Goal: Information Seeking & Learning: Learn about a topic

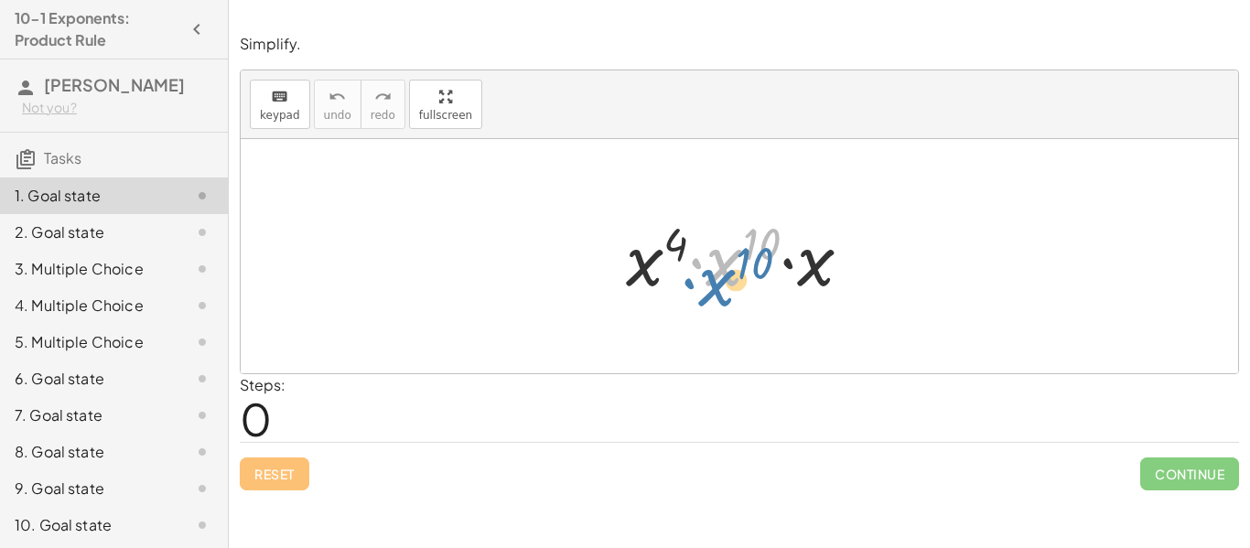
drag, startPoint x: 715, startPoint y: 263, endPoint x: 705, endPoint y: 283, distance: 22.1
click at [705, 283] on div at bounding box center [746, 257] width 259 height 94
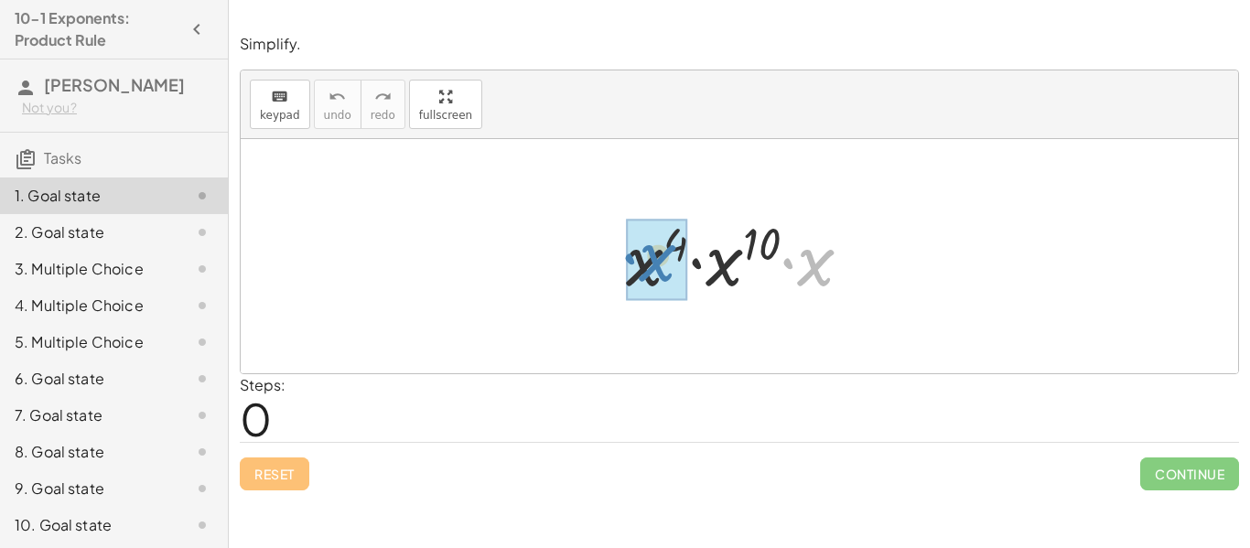
drag, startPoint x: 812, startPoint y: 263, endPoint x: 644, endPoint y: 257, distance: 167.5
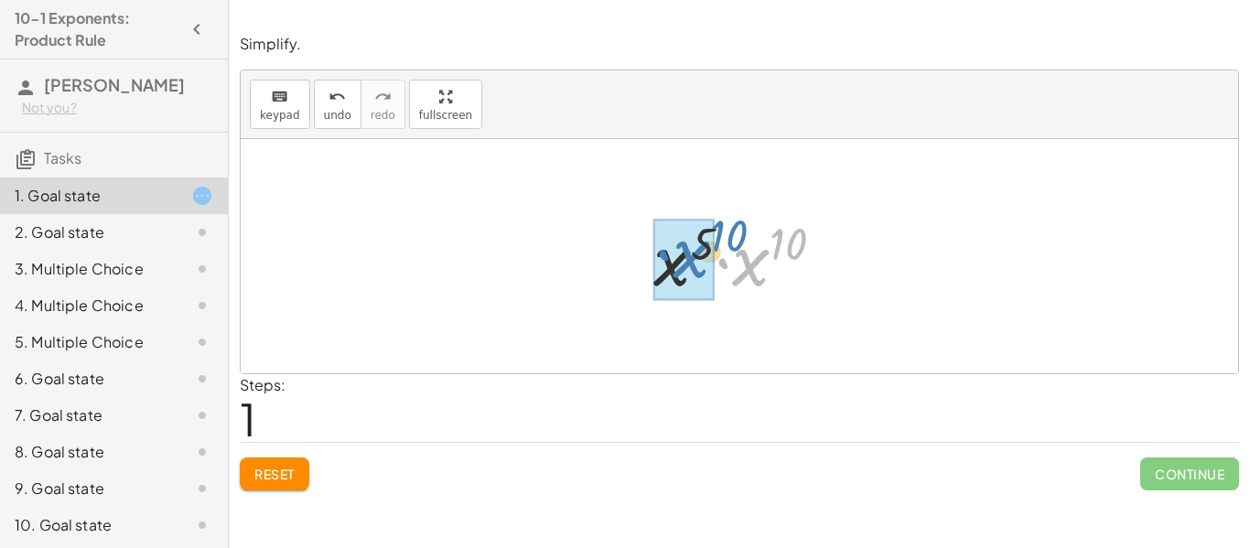
drag, startPoint x: 755, startPoint y: 266, endPoint x: 693, endPoint y: 258, distance: 62.8
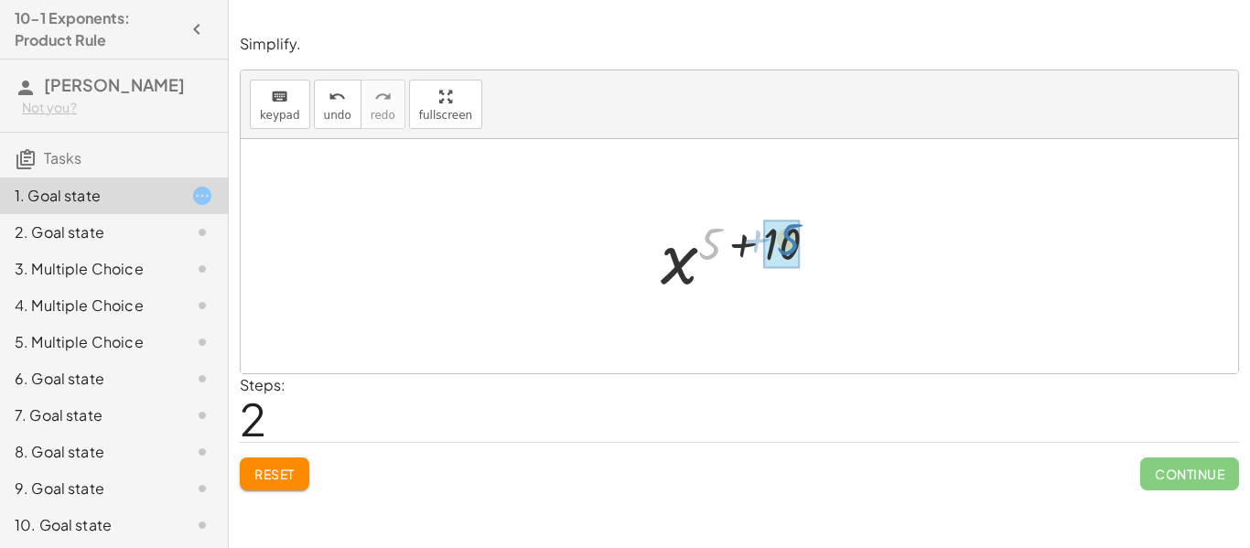
drag, startPoint x: 708, startPoint y: 244, endPoint x: 788, endPoint y: 243, distance: 79.6
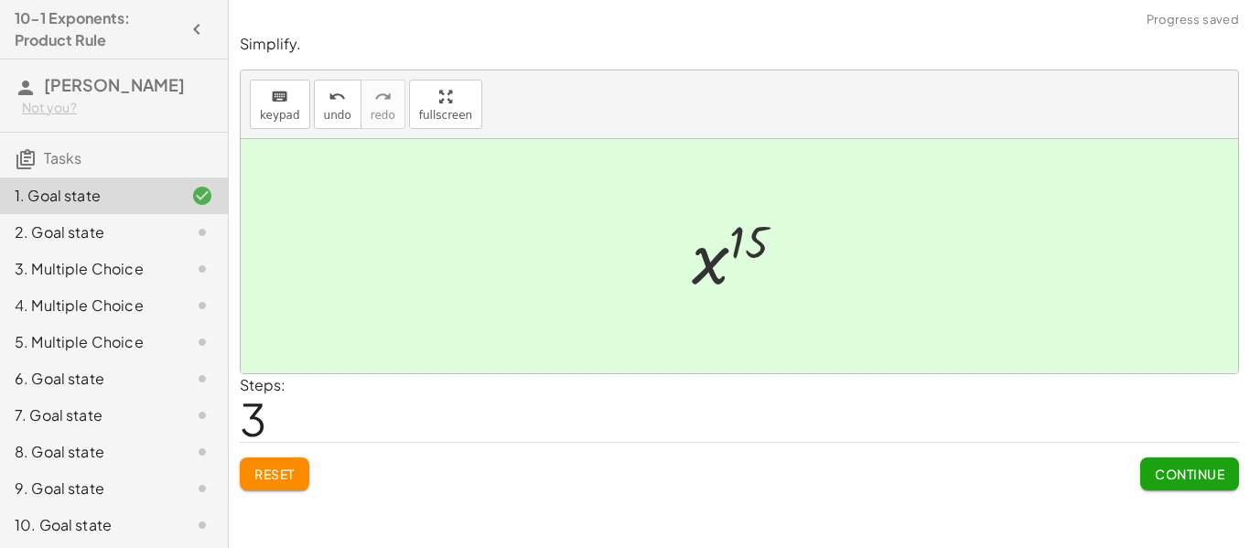
click at [1166, 473] on span "Continue" at bounding box center [1190, 474] width 70 height 16
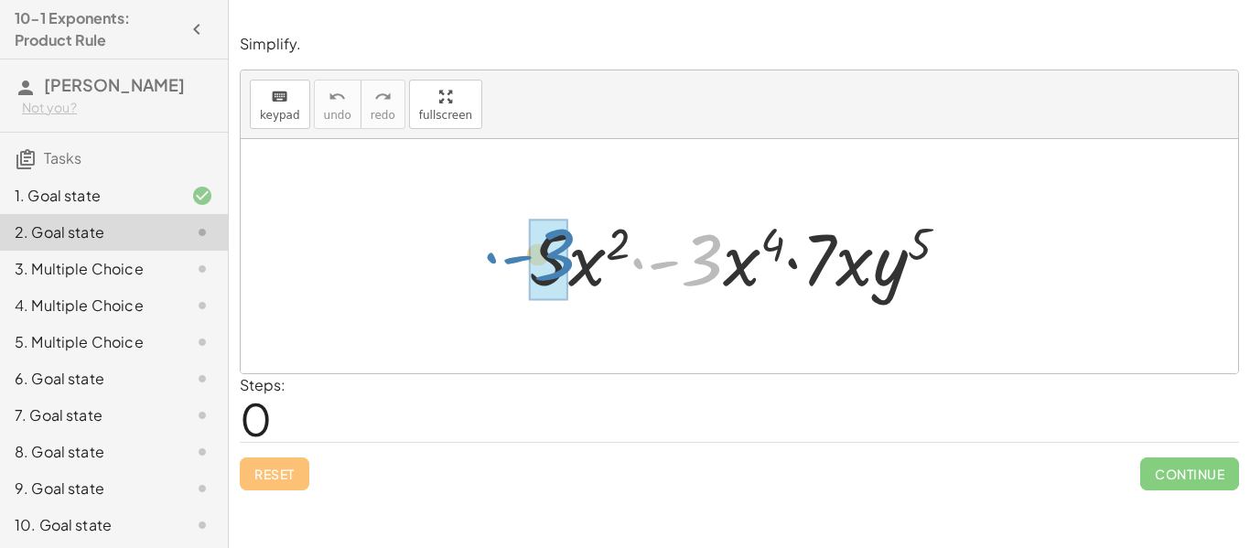
drag, startPoint x: 713, startPoint y: 267, endPoint x: 563, endPoint y: 262, distance: 150.2
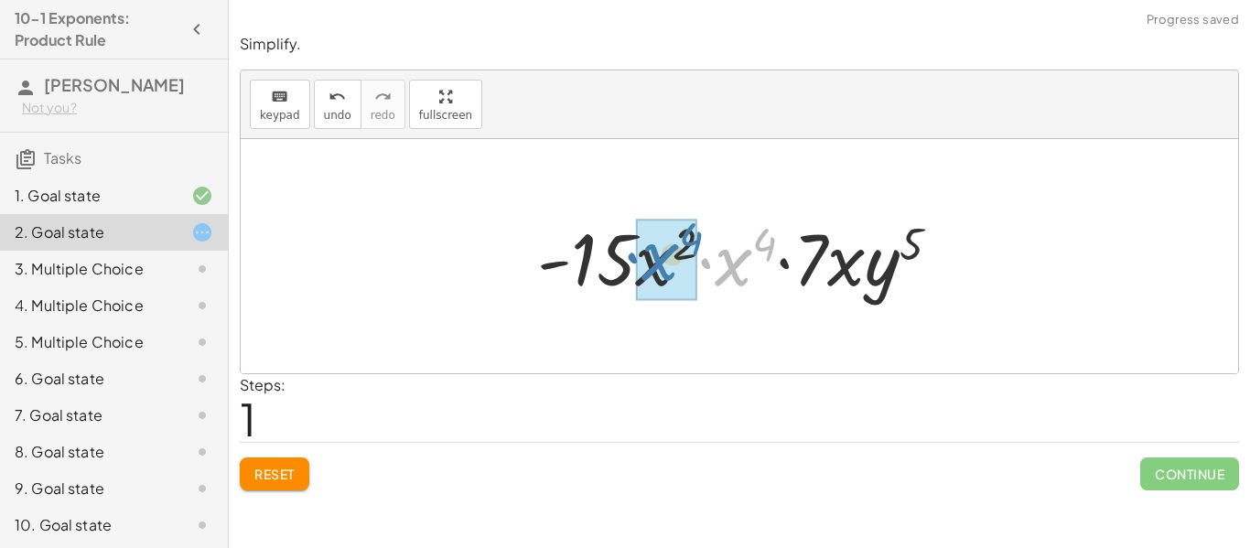
drag, startPoint x: 733, startPoint y: 272, endPoint x: 659, endPoint y: 266, distance: 74.3
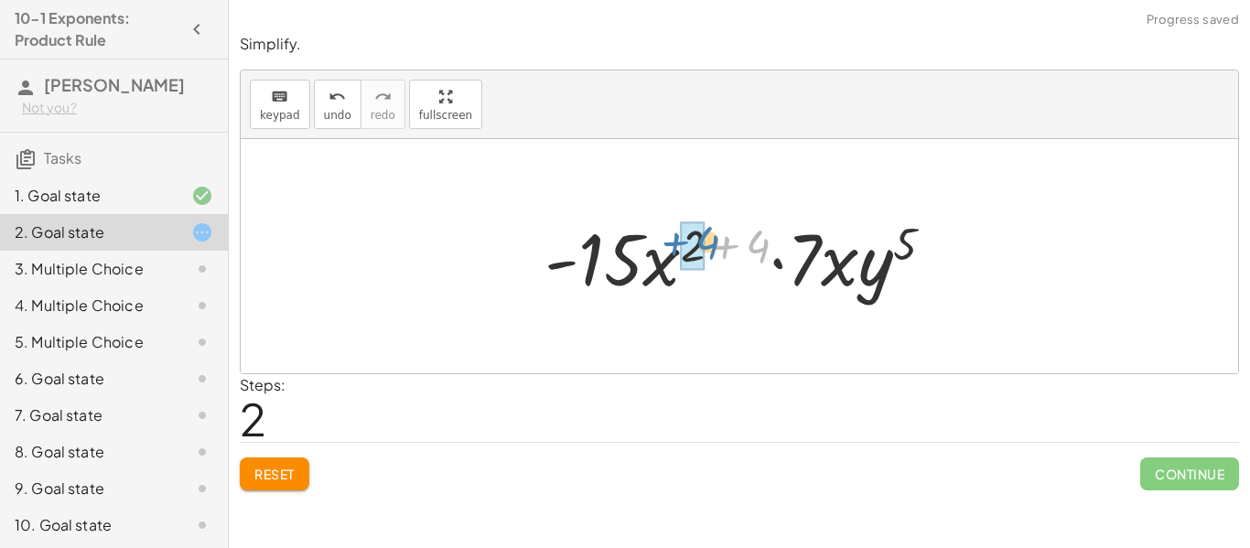
drag, startPoint x: 758, startPoint y: 247, endPoint x: 702, endPoint y: 243, distance: 55.9
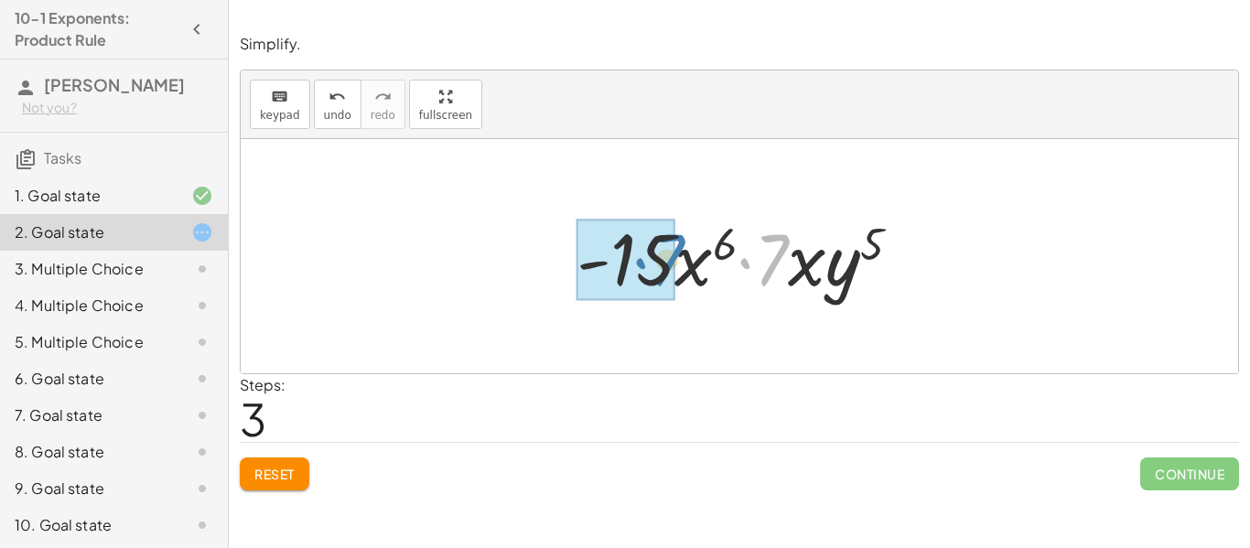
drag, startPoint x: 778, startPoint y: 247, endPoint x: 660, endPoint y: 247, distance: 118.0
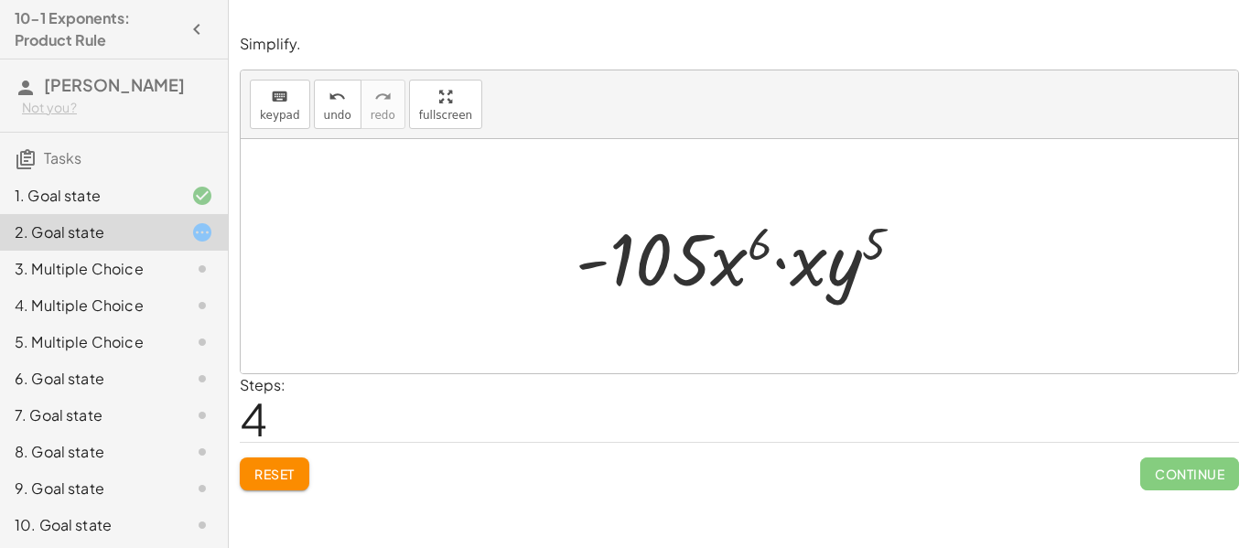
click at [291, 472] on span "Reset" at bounding box center [274, 474] width 40 height 16
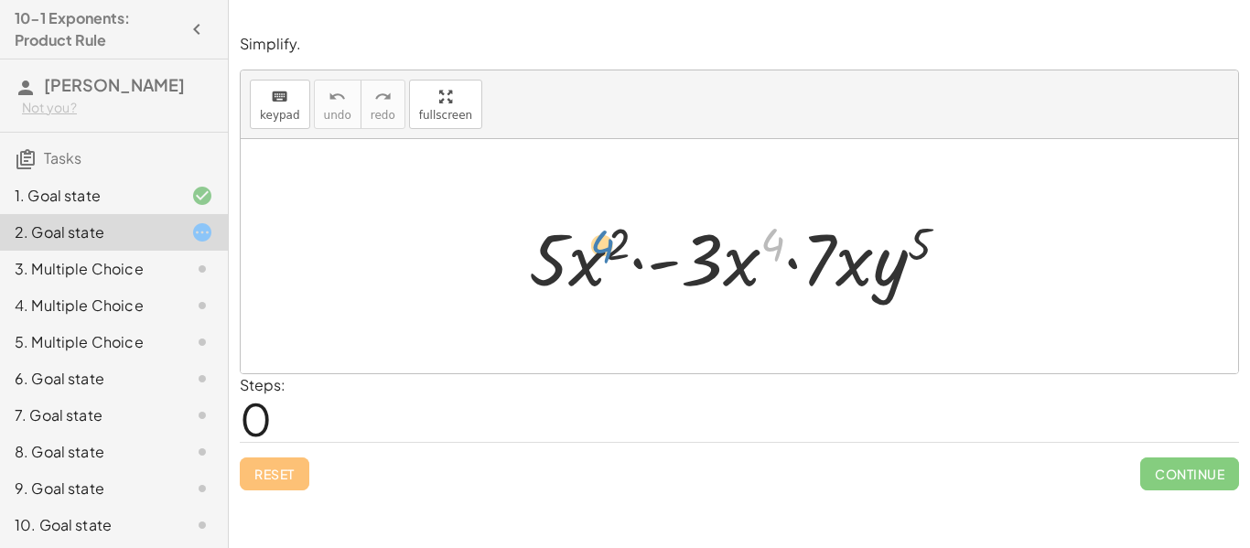
drag, startPoint x: 768, startPoint y: 253, endPoint x: 604, endPoint y: 253, distance: 163.8
click at [604, 253] on div at bounding box center [746, 257] width 453 height 94
drag, startPoint x: 767, startPoint y: 245, endPoint x: 606, endPoint y: 244, distance: 161.0
click at [606, 244] on div at bounding box center [746, 257] width 453 height 94
drag, startPoint x: 730, startPoint y: 268, endPoint x: 569, endPoint y: 272, distance: 161.1
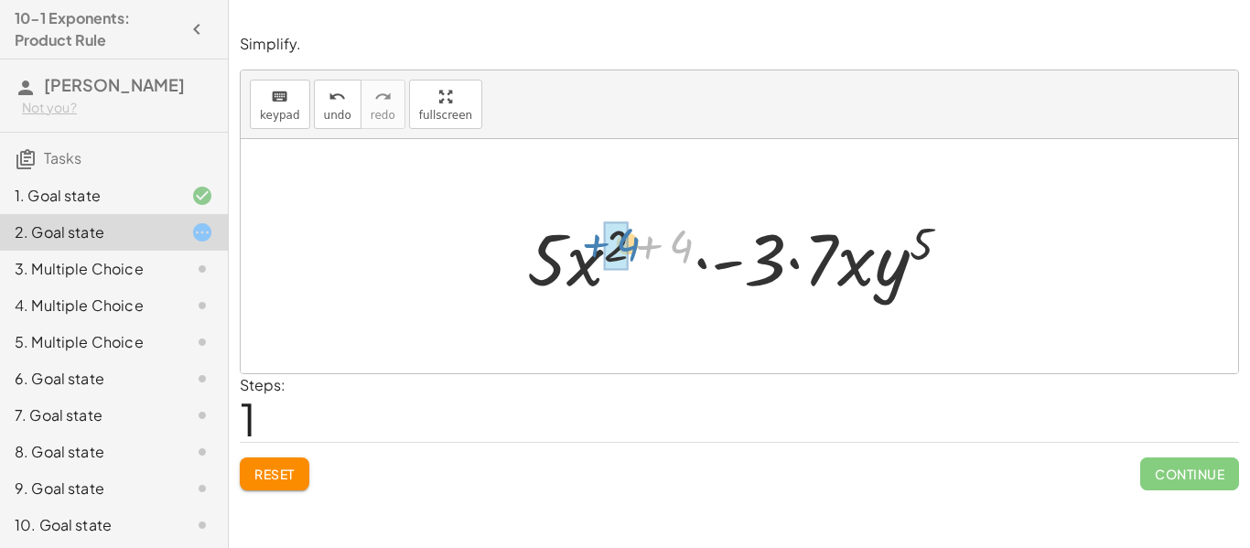
drag, startPoint x: 683, startPoint y: 245, endPoint x: 624, endPoint y: 239, distance: 59.8
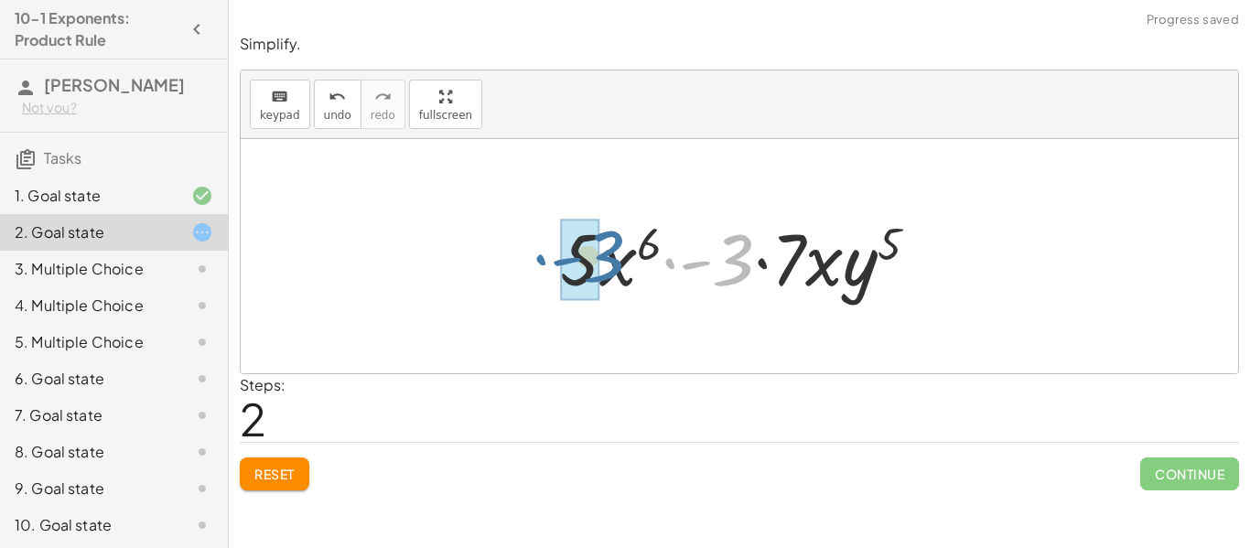
drag, startPoint x: 733, startPoint y: 272, endPoint x: 599, endPoint y: 268, distance: 133.6
click at [599, 268] on div at bounding box center [746, 257] width 391 height 94
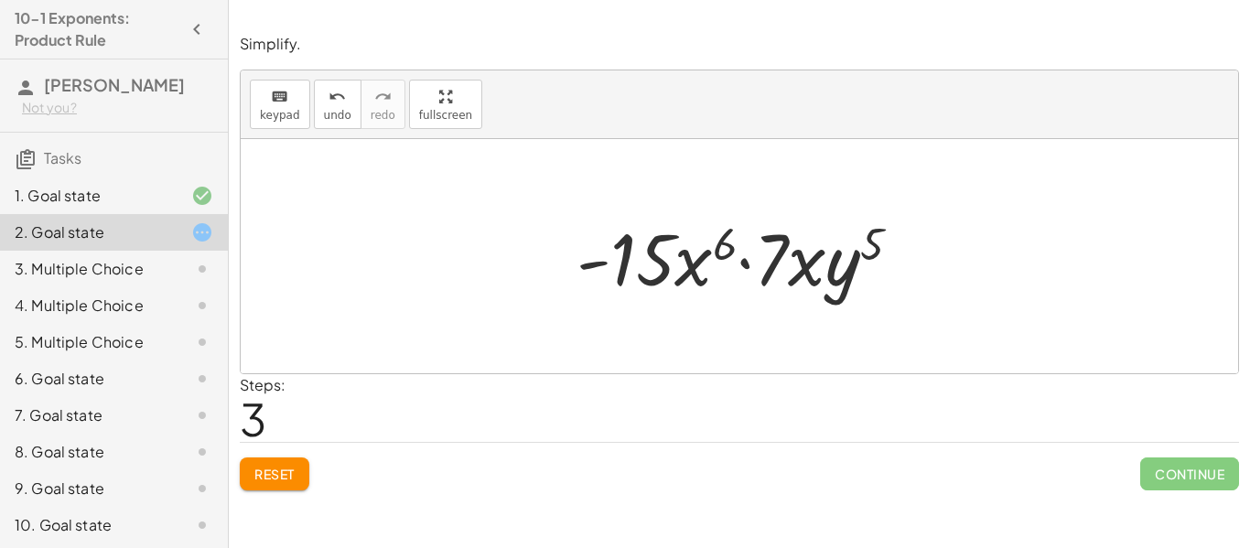
click at [289, 485] on button "Reset" at bounding box center [275, 473] width 70 height 33
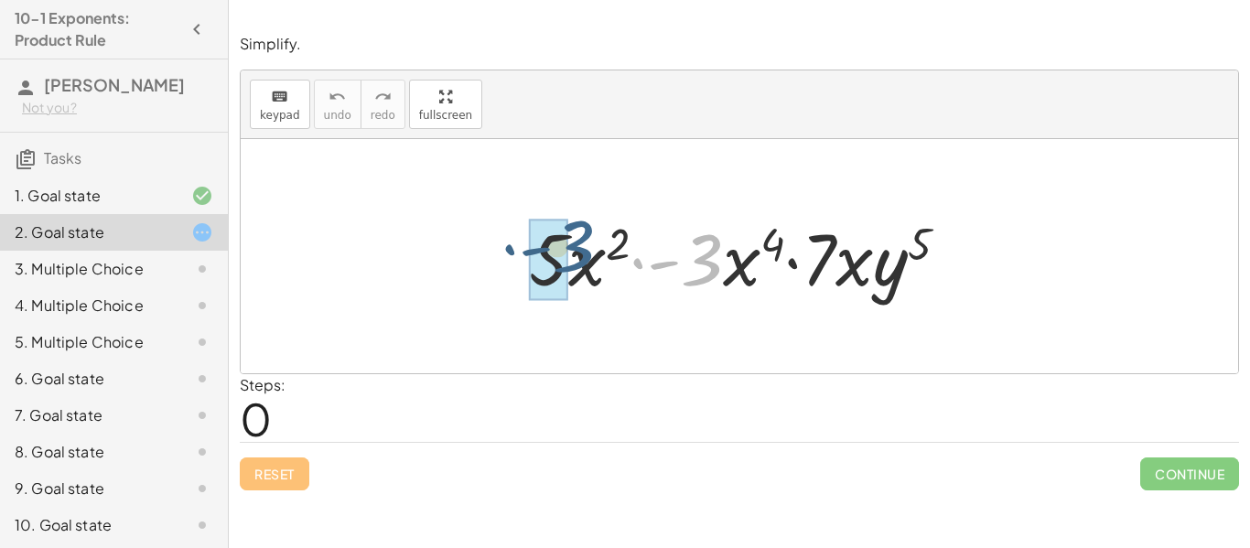
drag, startPoint x: 702, startPoint y: 273, endPoint x: 569, endPoint y: 259, distance: 133.4
click at [569, 259] on div at bounding box center [746, 257] width 453 height 94
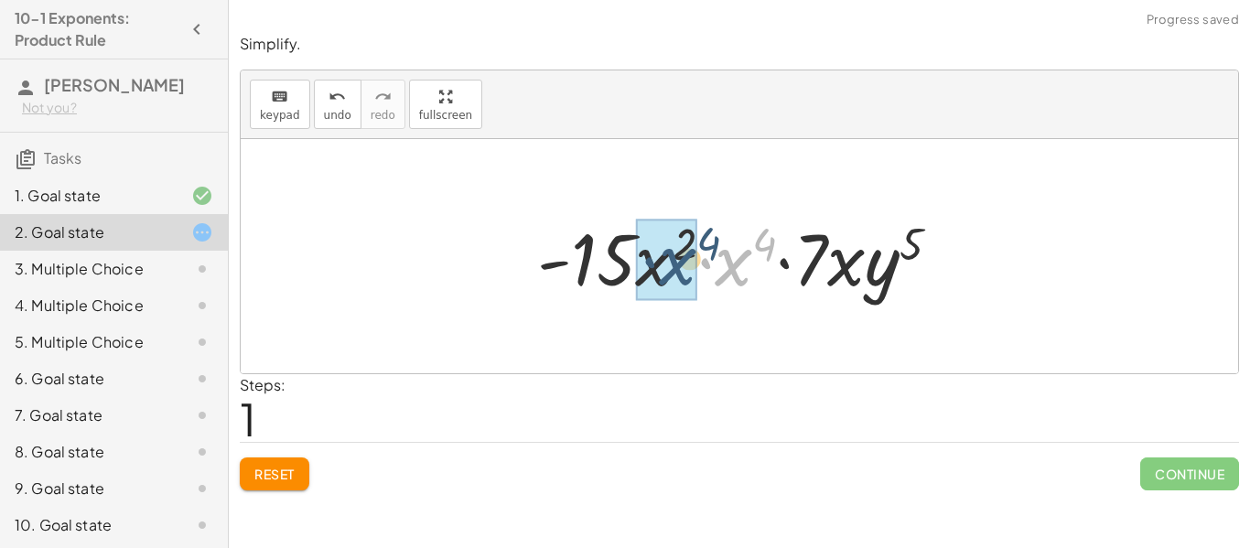
drag, startPoint x: 737, startPoint y: 261, endPoint x: 669, endPoint y: 258, distance: 68.7
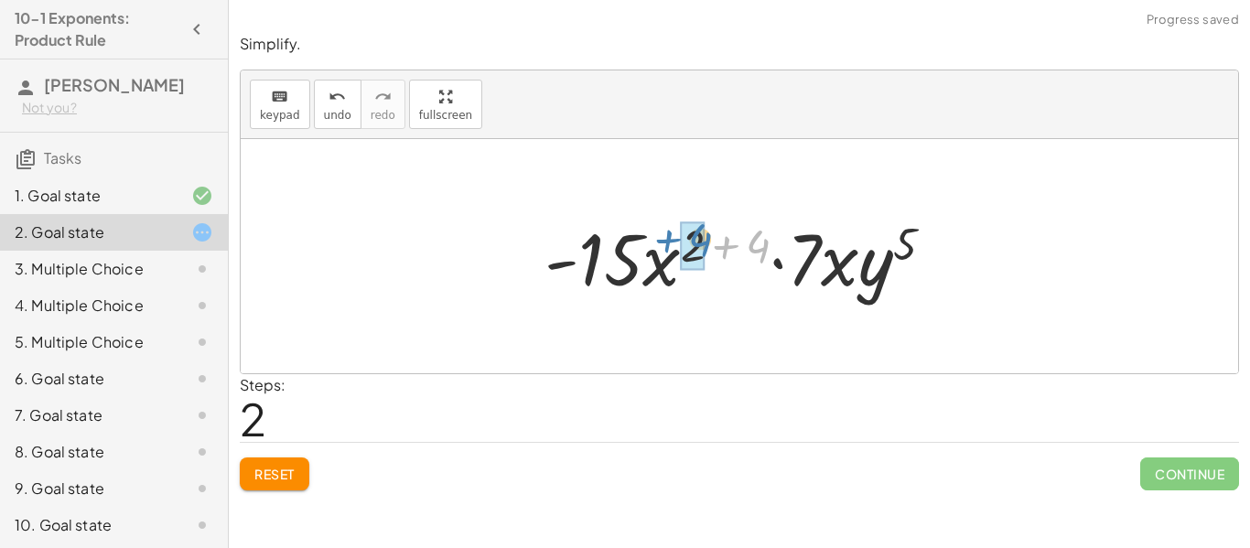
drag, startPoint x: 764, startPoint y: 251, endPoint x: 705, endPoint y: 244, distance: 59.8
click at [705, 244] on div at bounding box center [746, 257] width 422 height 94
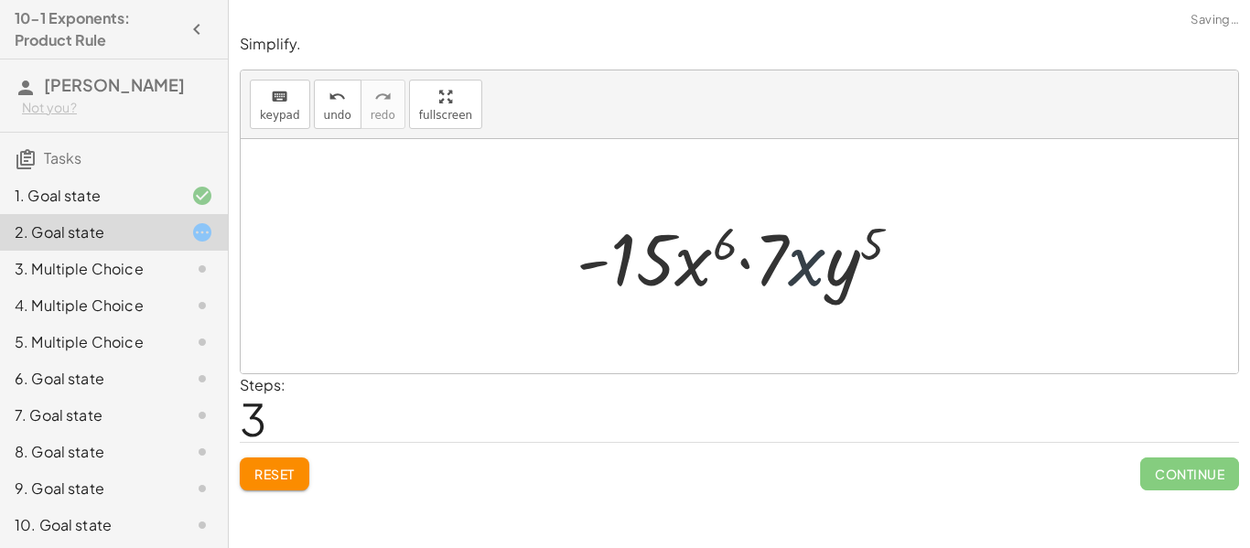
click at [810, 276] on div at bounding box center [745, 257] width 357 height 94
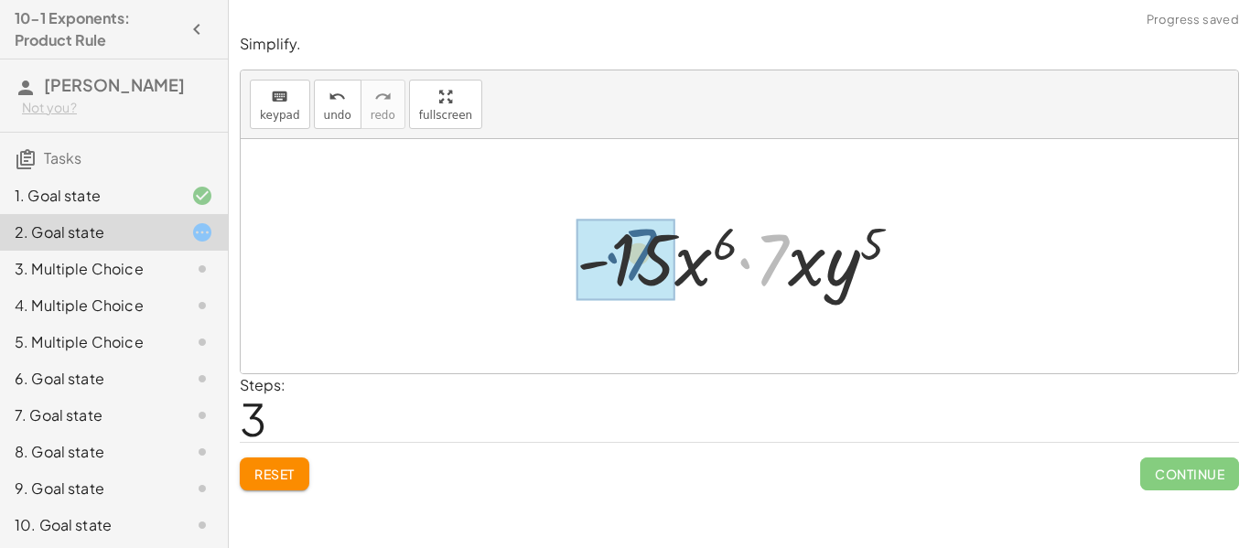
drag, startPoint x: 780, startPoint y: 264, endPoint x: 642, endPoint y: 258, distance: 138.3
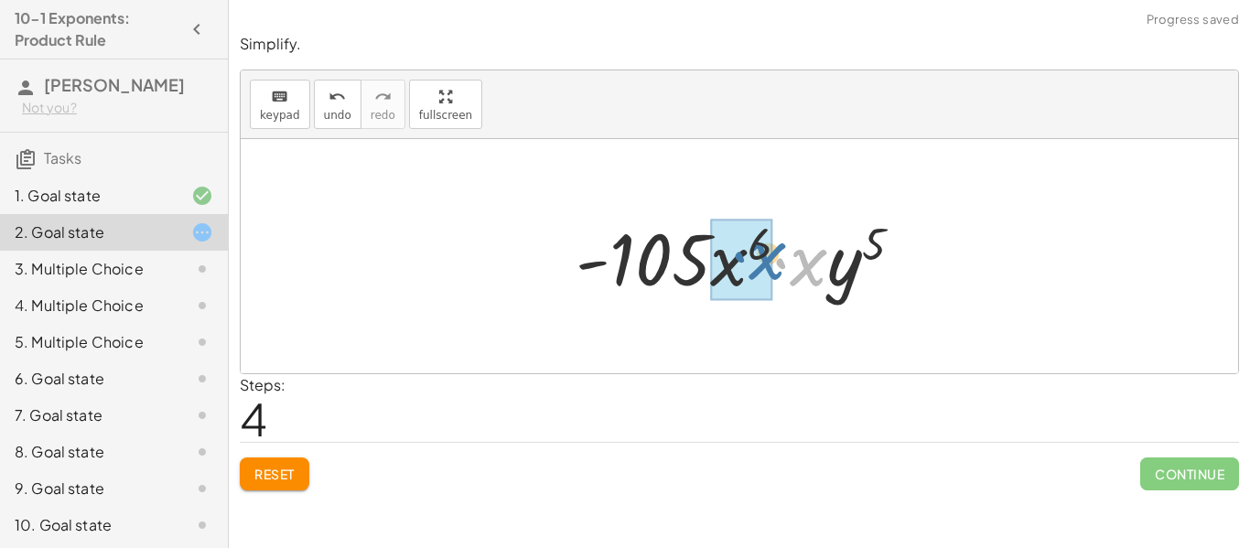
drag, startPoint x: 800, startPoint y: 260, endPoint x: 755, endPoint y: 253, distance: 45.4
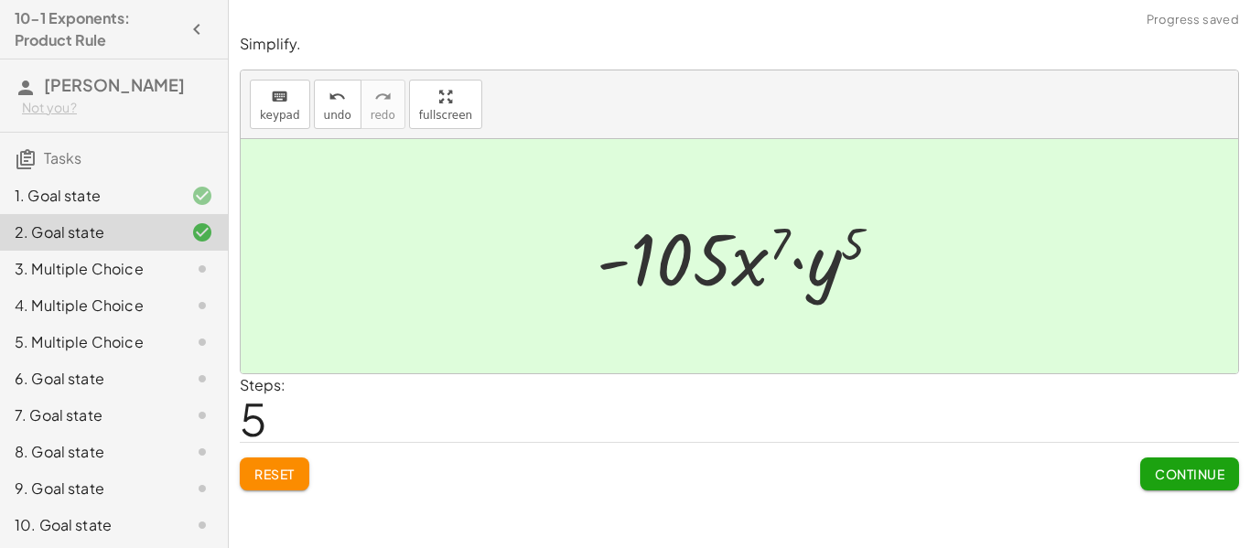
click at [1156, 468] on span "Continue" at bounding box center [1190, 474] width 70 height 16
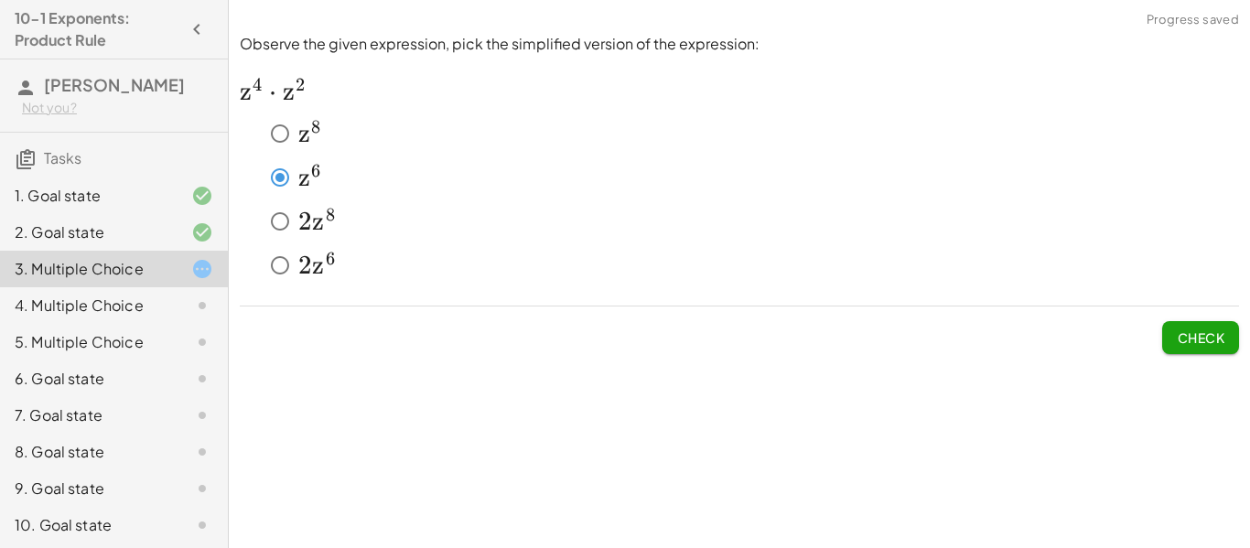
click at [1170, 339] on button "Check" at bounding box center [1200, 337] width 77 height 33
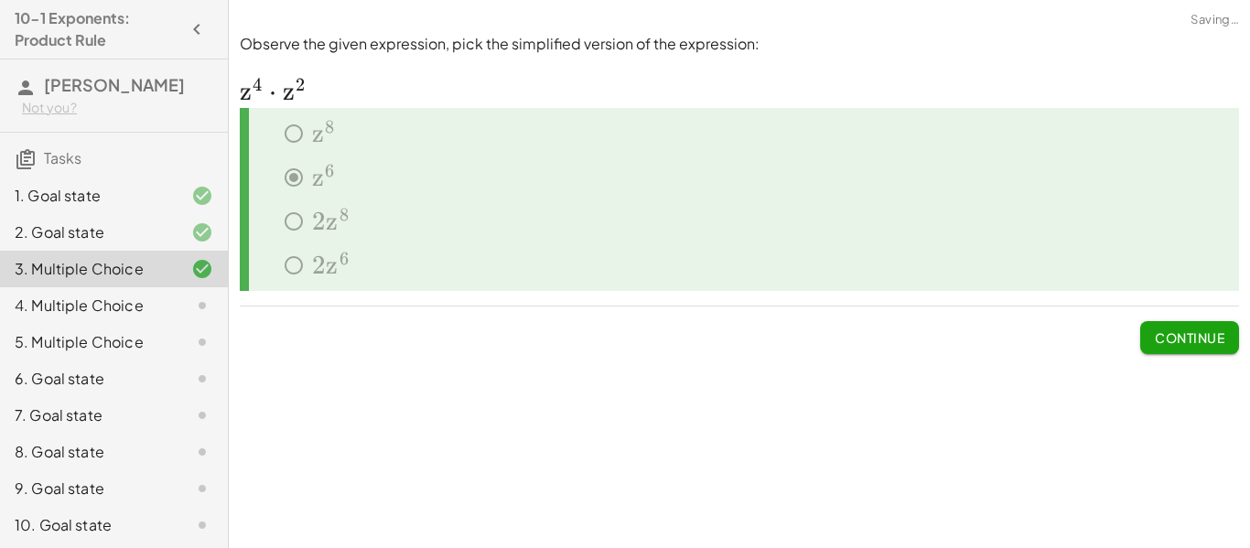
click at [1170, 339] on span "Continue" at bounding box center [1190, 337] width 70 height 16
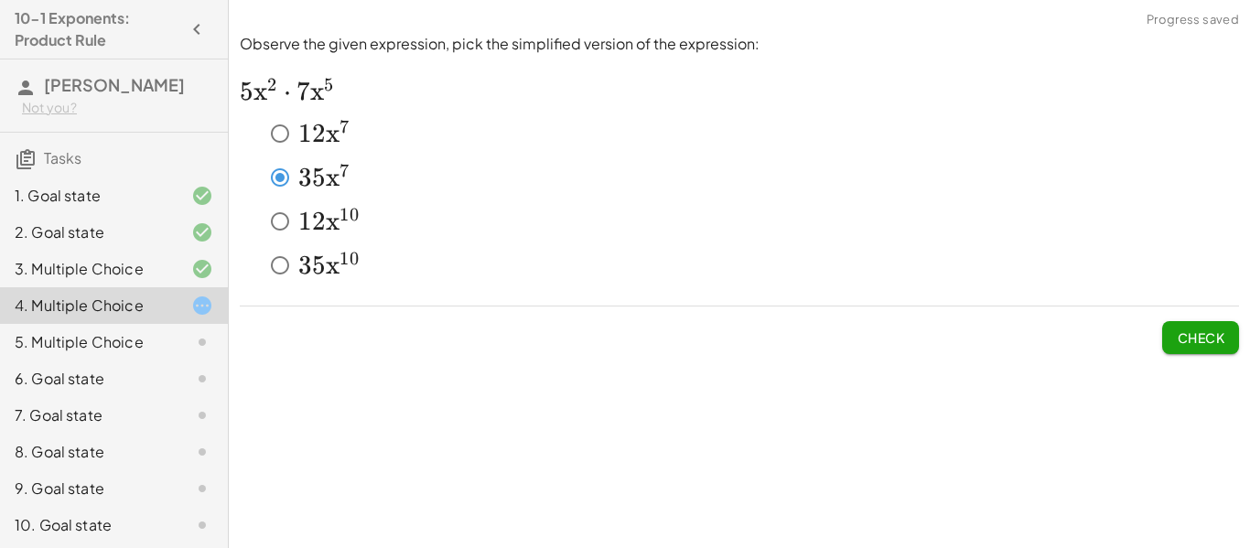
click at [1177, 339] on span "Check" at bounding box center [1201, 337] width 48 height 16
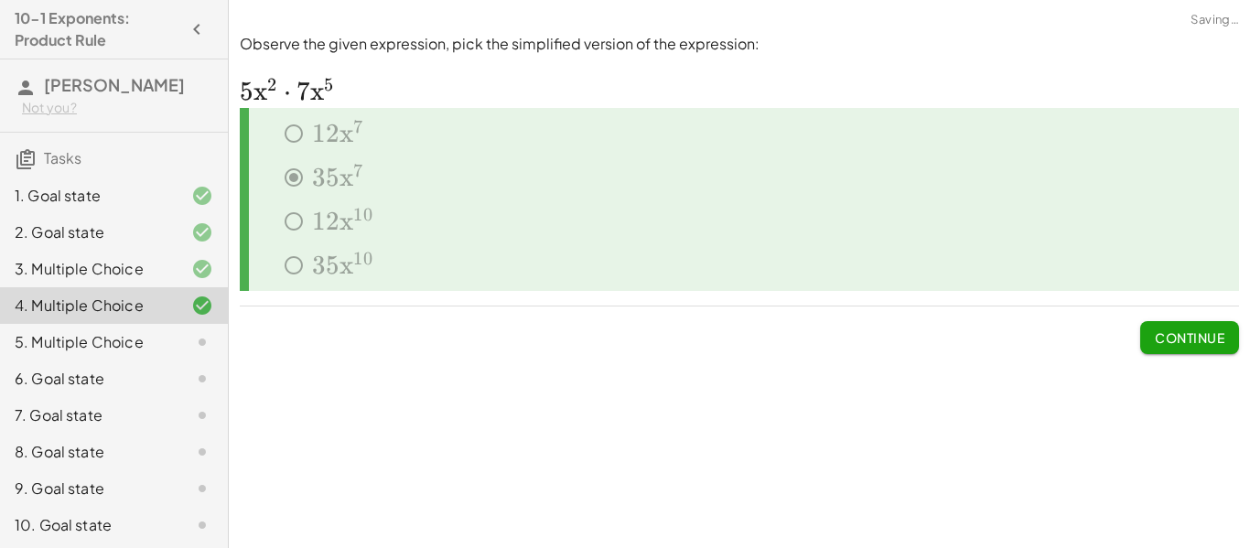
click at [1176, 339] on span "Continue" at bounding box center [1190, 337] width 70 height 16
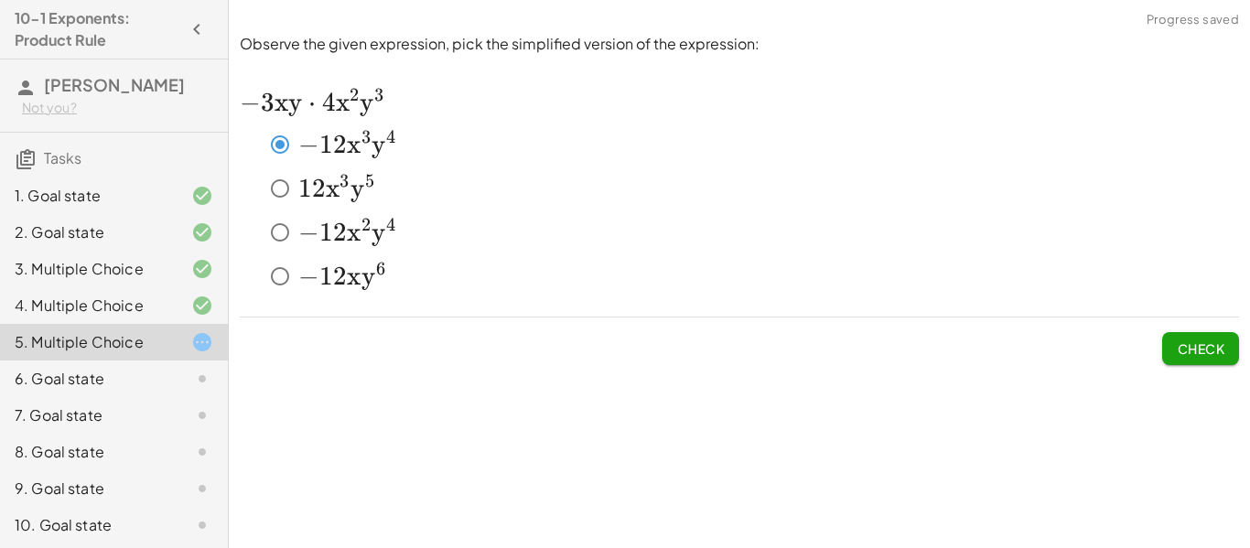
click at [1201, 360] on button "Check" at bounding box center [1200, 348] width 77 height 33
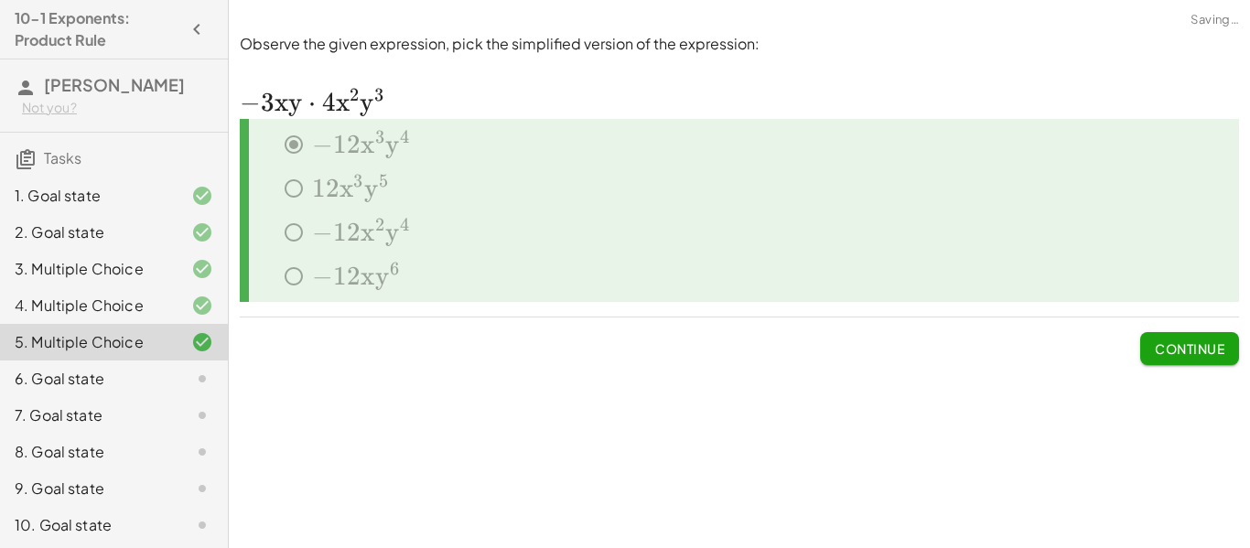
click at [1201, 360] on button "Continue" at bounding box center [1189, 348] width 99 height 33
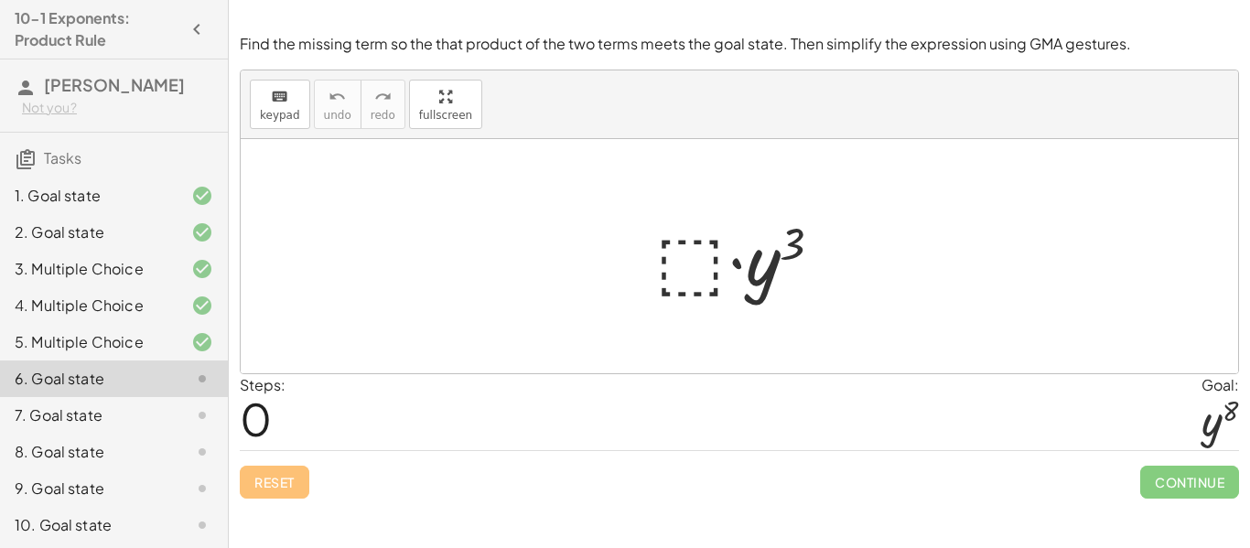
click at [668, 259] on div at bounding box center [746, 257] width 200 height 94
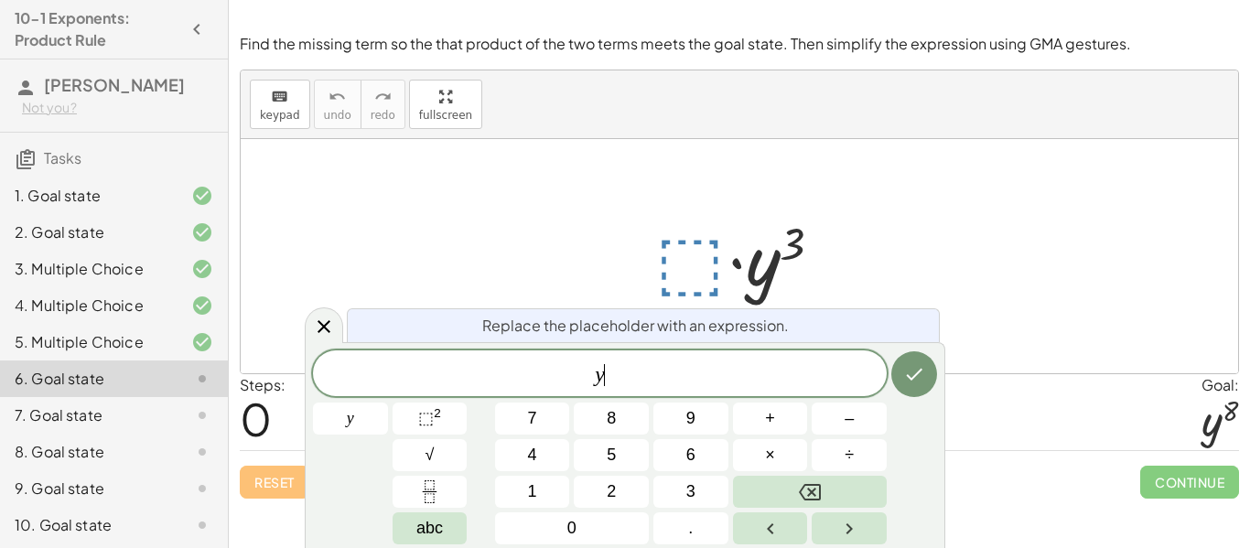
scroll to position [2, 0]
click at [422, 431] on button "⬚ 2" at bounding box center [430, 419] width 75 height 32
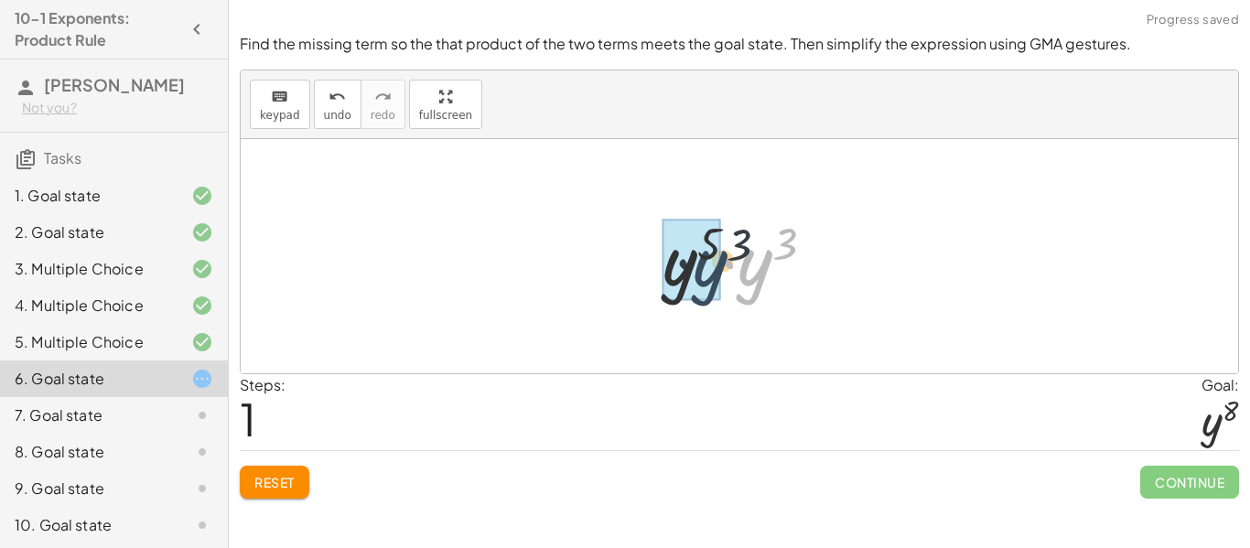
drag, startPoint x: 751, startPoint y: 279, endPoint x: 692, endPoint y: 280, distance: 59.5
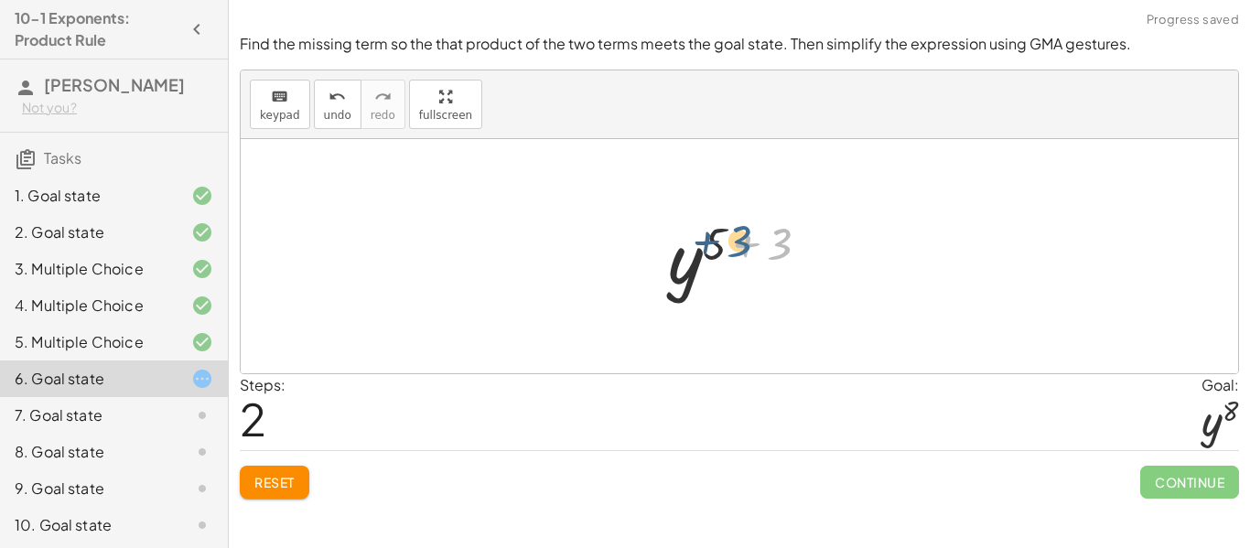
drag, startPoint x: 780, startPoint y: 246, endPoint x: 738, endPoint y: 243, distance: 41.3
click at [738, 243] on div at bounding box center [746, 256] width 175 height 91
drag, startPoint x: 777, startPoint y: 245, endPoint x: 714, endPoint y: 242, distance: 63.2
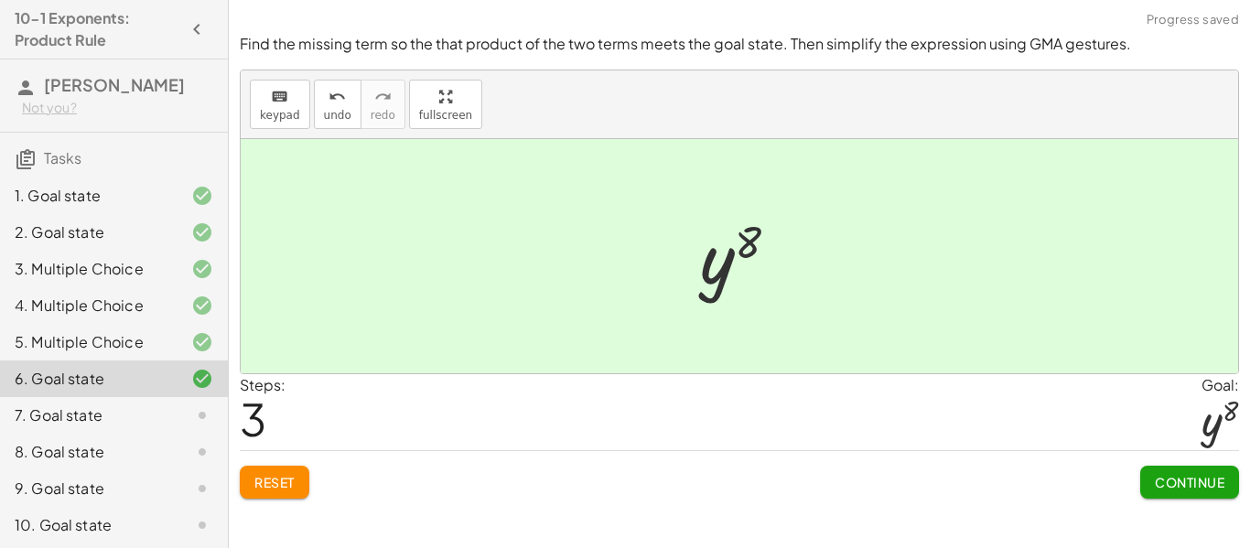
click at [1185, 472] on button "Continue" at bounding box center [1189, 482] width 99 height 33
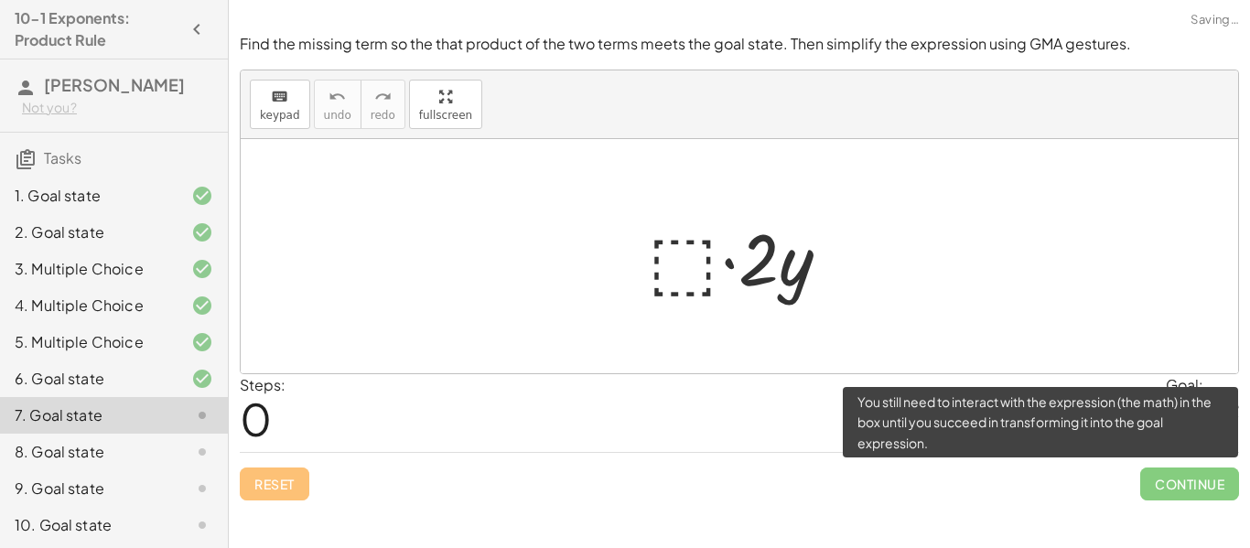
click at [1185, 472] on span "Continue" at bounding box center [1189, 484] width 99 height 33
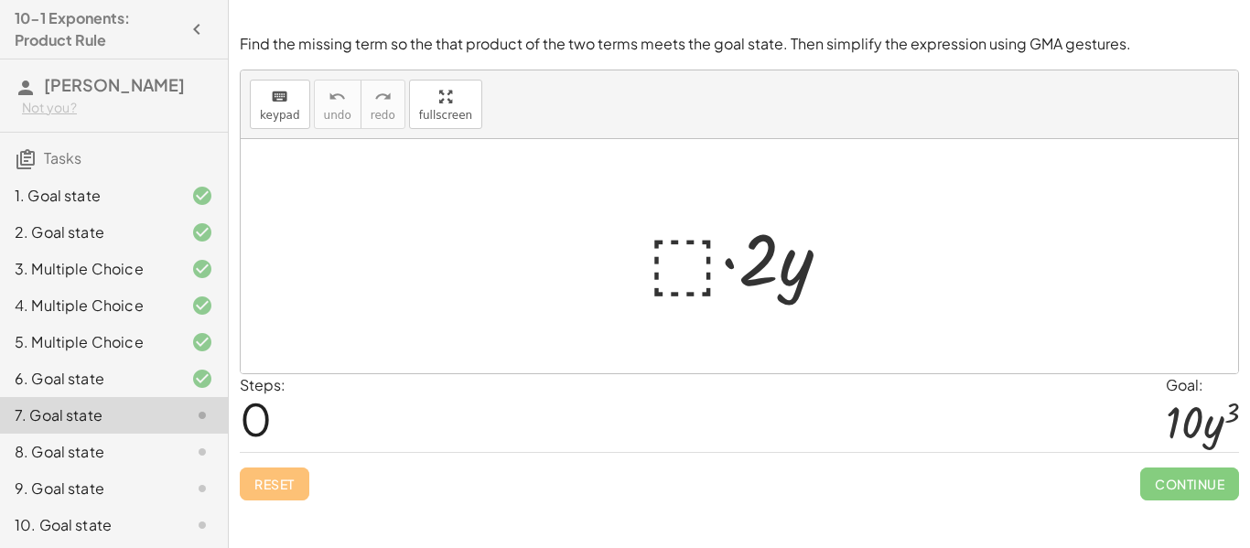
click at [685, 257] on div at bounding box center [746, 257] width 215 height 94
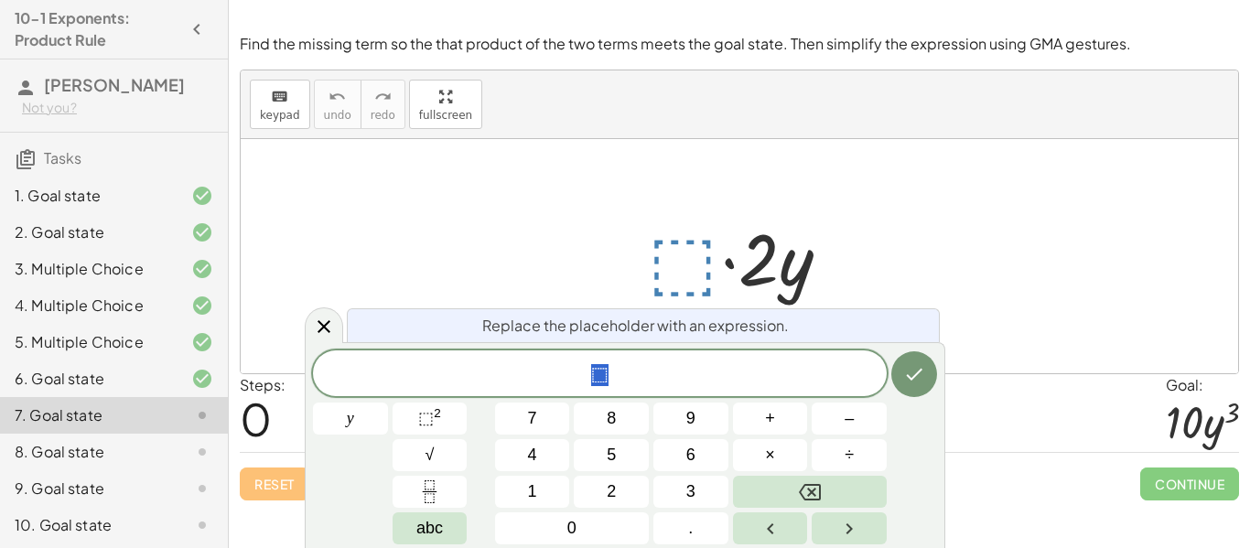
scroll to position [4, 0]
click at [429, 425] on span "⬚" at bounding box center [426, 418] width 16 height 18
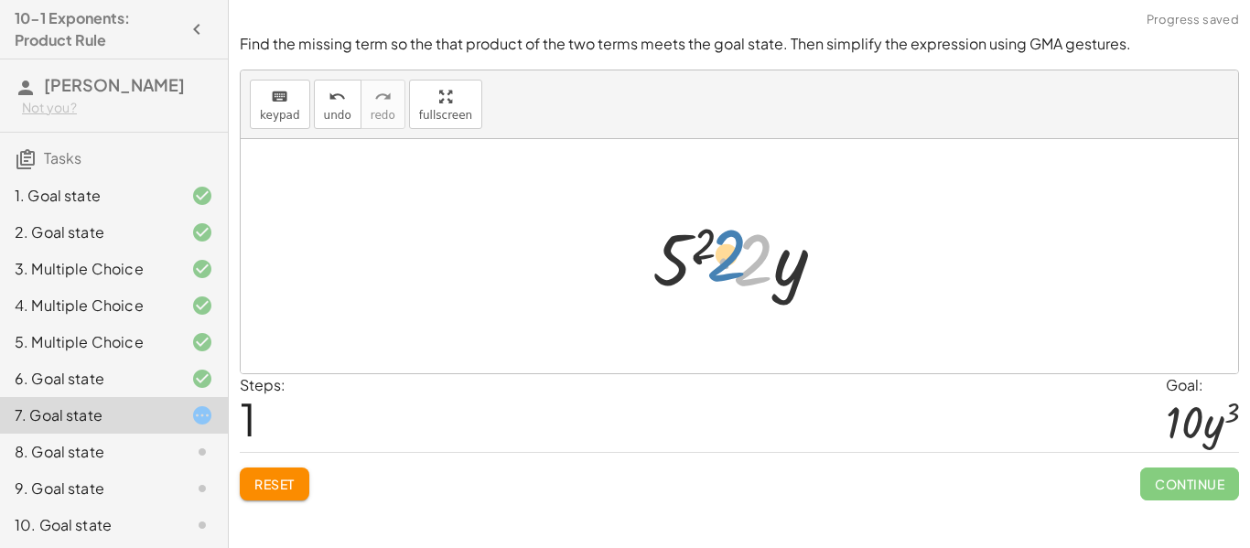
drag, startPoint x: 761, startPoint y: 282, endPoint x: 699, endPoint y: 271, distance: 63.2
click at [699, 271] on div at bounding box center [746, 257] width 206 height 94
drag, startPoint x: 748, startPoint y: 274, endPoint x: 667, endPoint y: 264, distance: 82.1
click at [667, 264] on div at bounding box center [746, 257] width 206 height 94
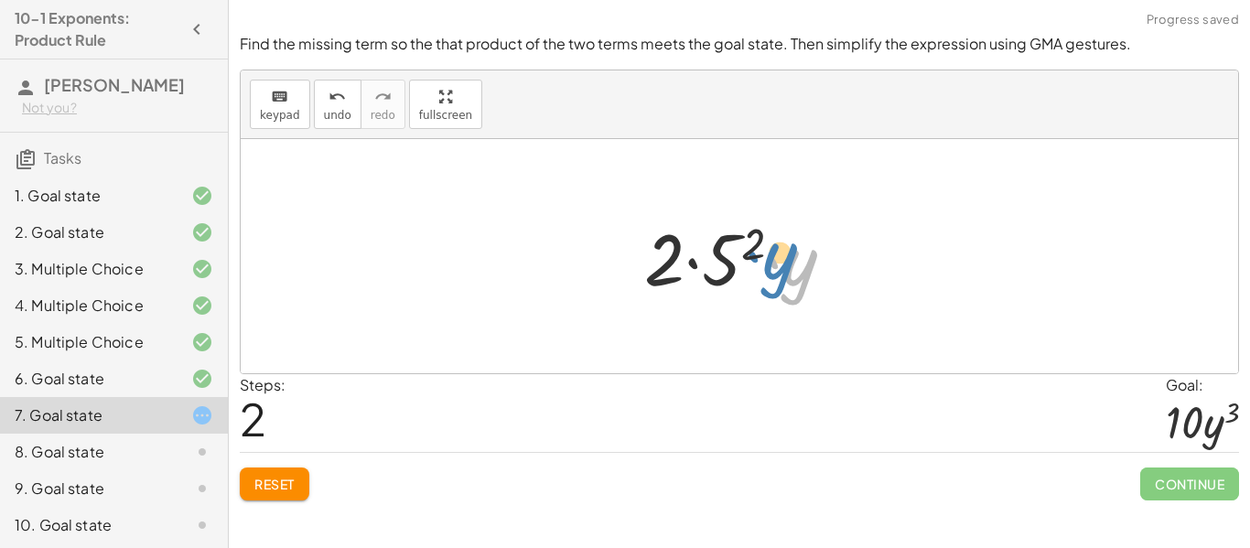
click at [811, 276] on div at bounding box center [746, 257] width 223 height 94
click at [682, 254] on div at bounding box center [746, 257] width 223 height 94
click at [259, 479] on span "Reset" at bounding box center [274, 484] width 40 height 16
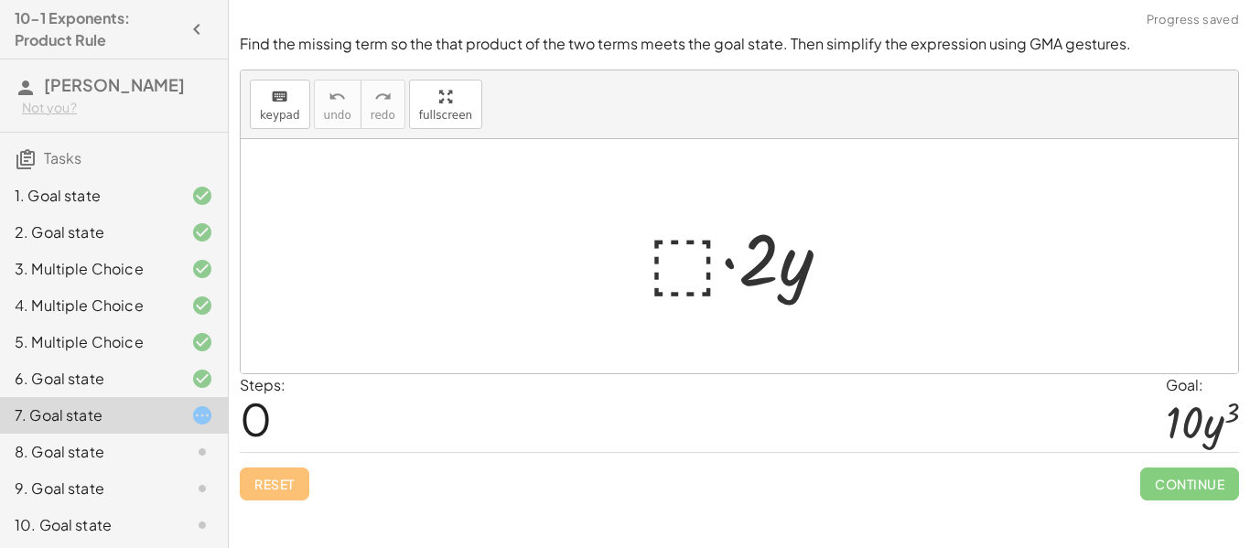
click at [681, 281] on div at bounding box center [746, 257] width 215 height 94
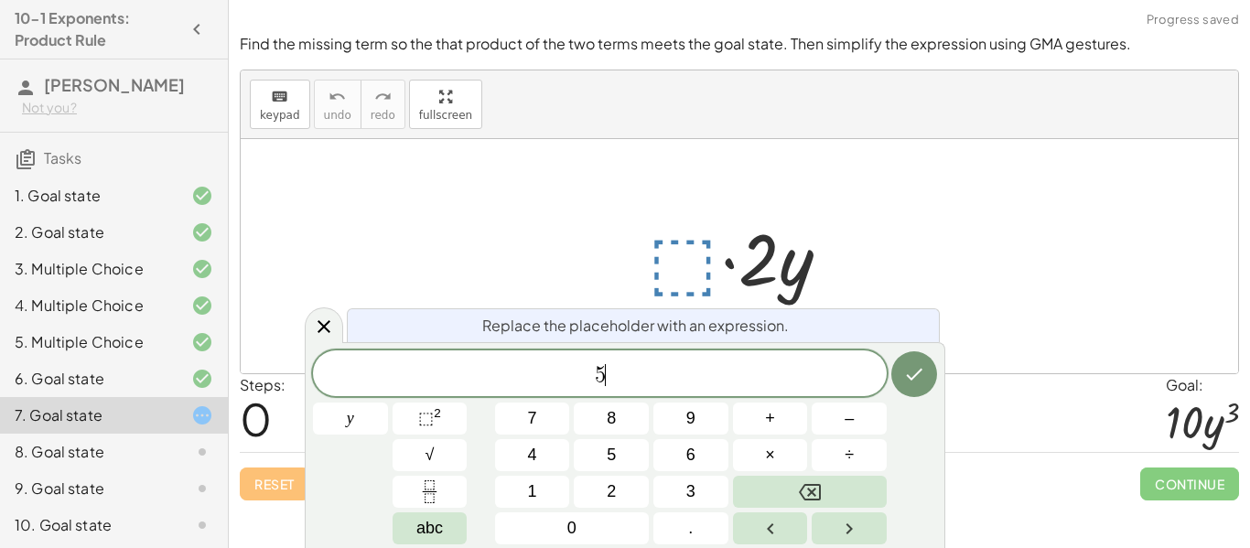
scroll to position [5, 0]
click at [436, 413] on sup "2" at bounding box center [437, 413] width 7 height 14
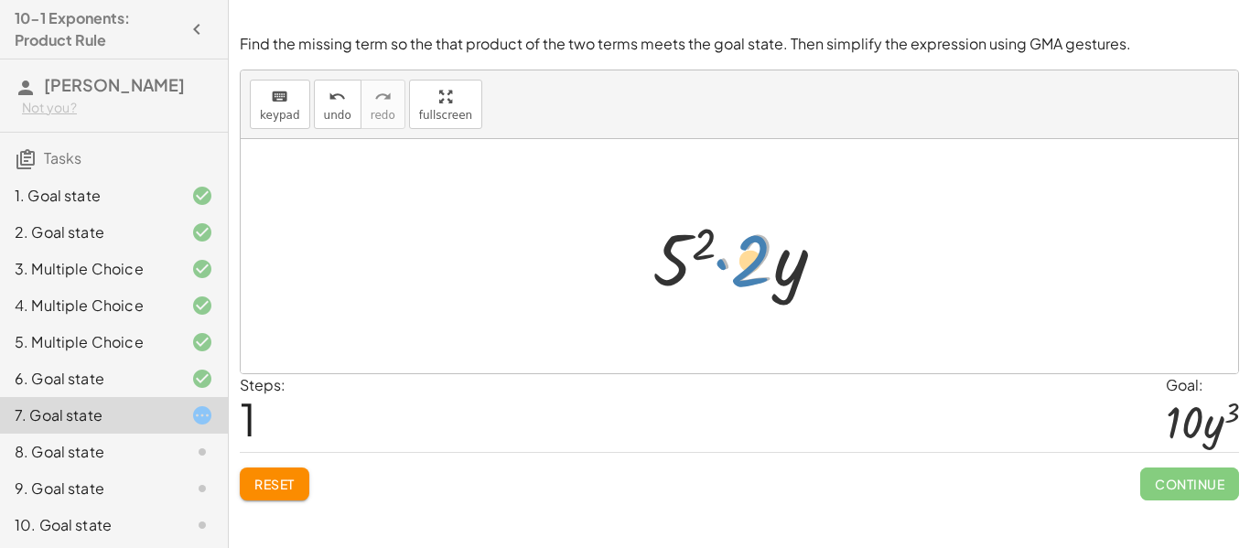
click at [748, 268] on div at bounding box center [746, 257] width 206 height 94
click at [694, 255] on div at bounding box center [746, 257] width 206 height 94
click at [694, 255] on div at bounding box center [745, 257] width 221 height 94
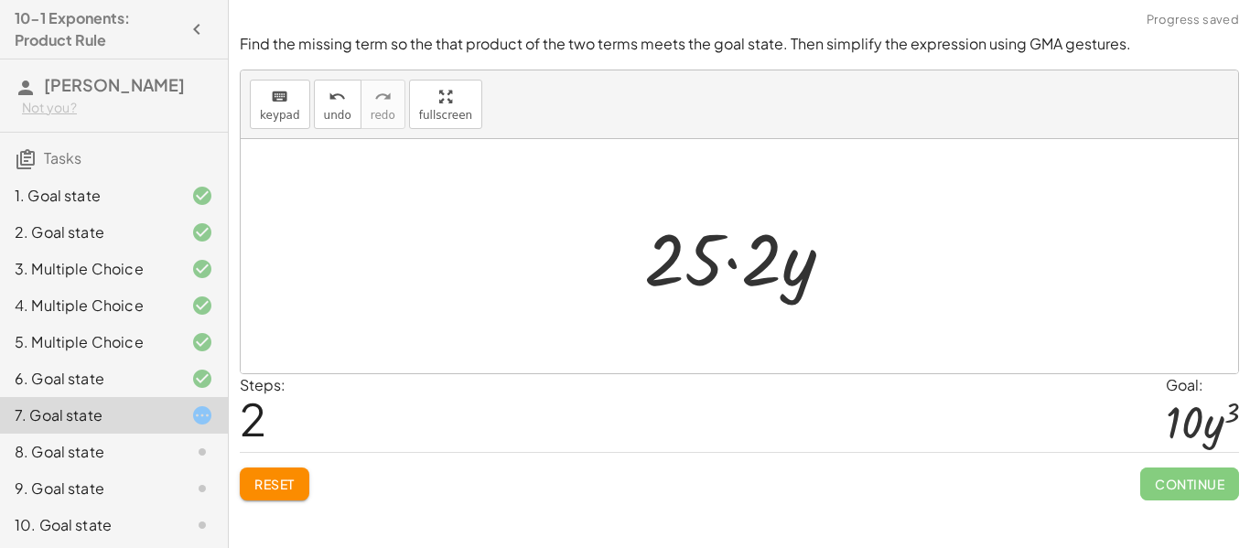
click at [771, 267] on div at bounding box center [745, 257] width 221 height 94
click at [771, 267] on div at bounding box center [746, 257] width 160 height 94
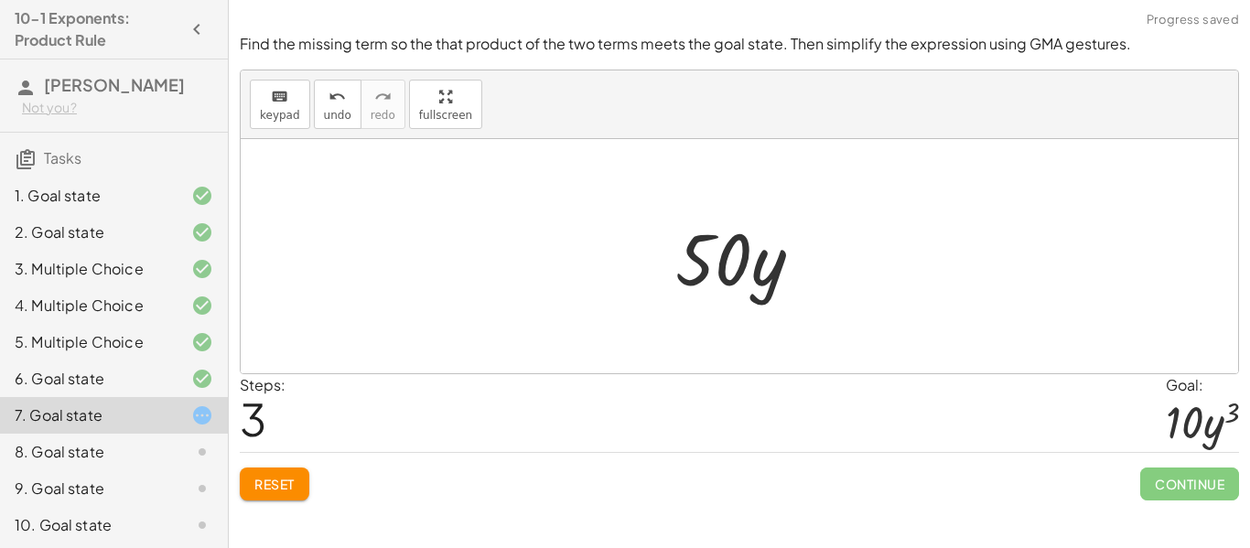
click at [277, 486] on span "Reset" at bounding box center [274, 484] width 40 height 16
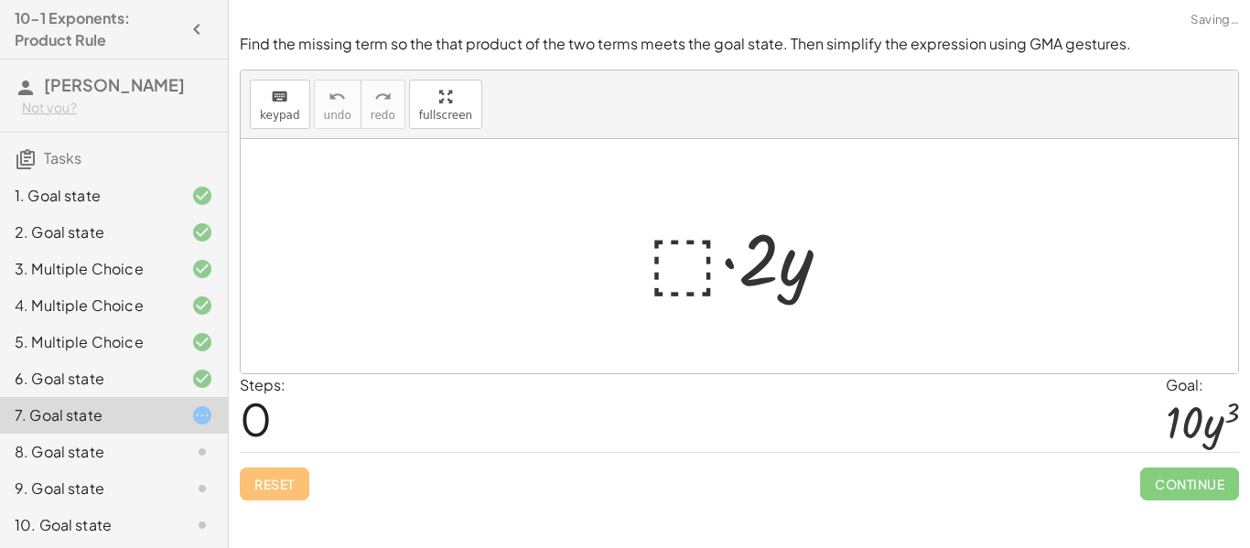
click at [673, 261] on div at bounding box center [746, 257] width 215 height 94
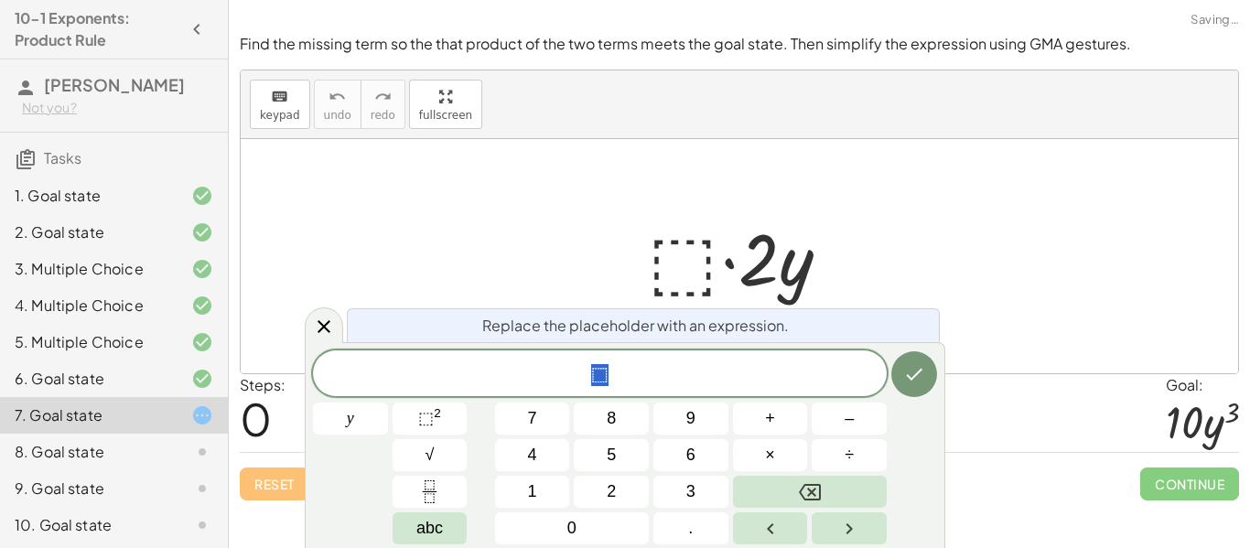
scroll to position [6, 0]
click at [627, 457] on button "5" at bounding box center [611, 455] width 75 height 32
click at [431, 418] on span "⬚" at bounding box center [426, 418] width 16 height 18
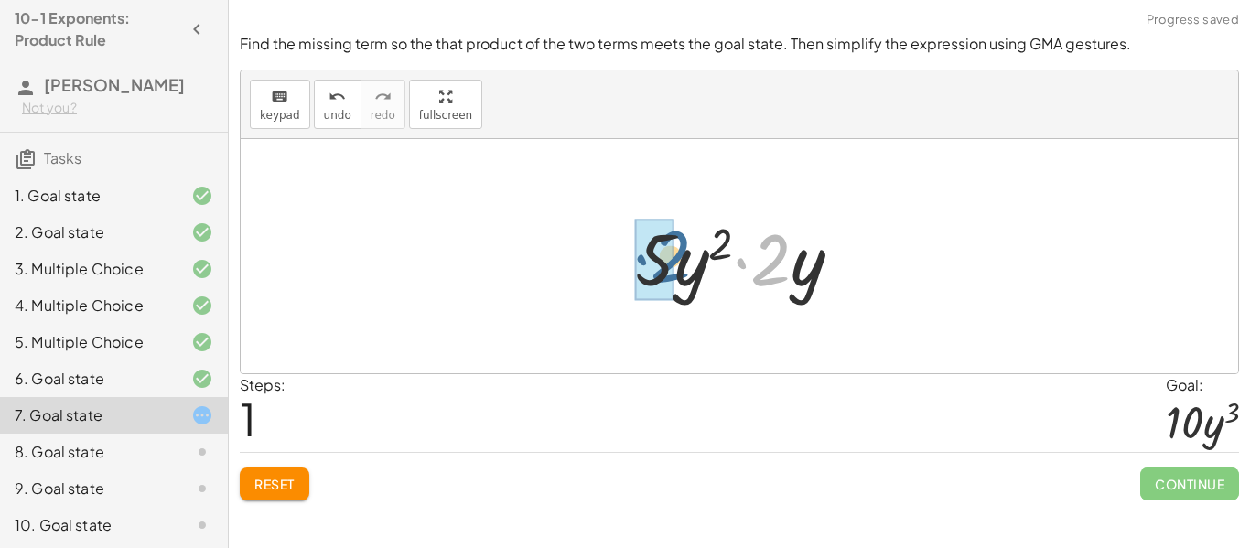
drag, startPoint x: 770, startPoint y: 279, endPoint x: 661, endPoint y: 275, distance: 108.9
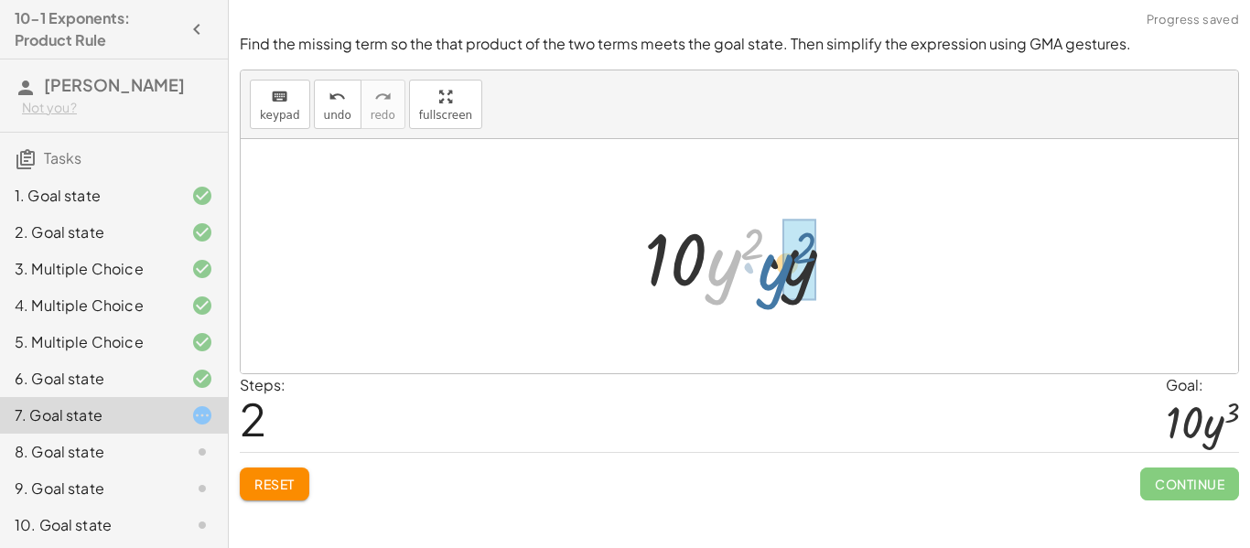
drag, startPoint x: 730, startPoint y: 274, endPoint x: 790, endPoint y: 278, distance: 59.6
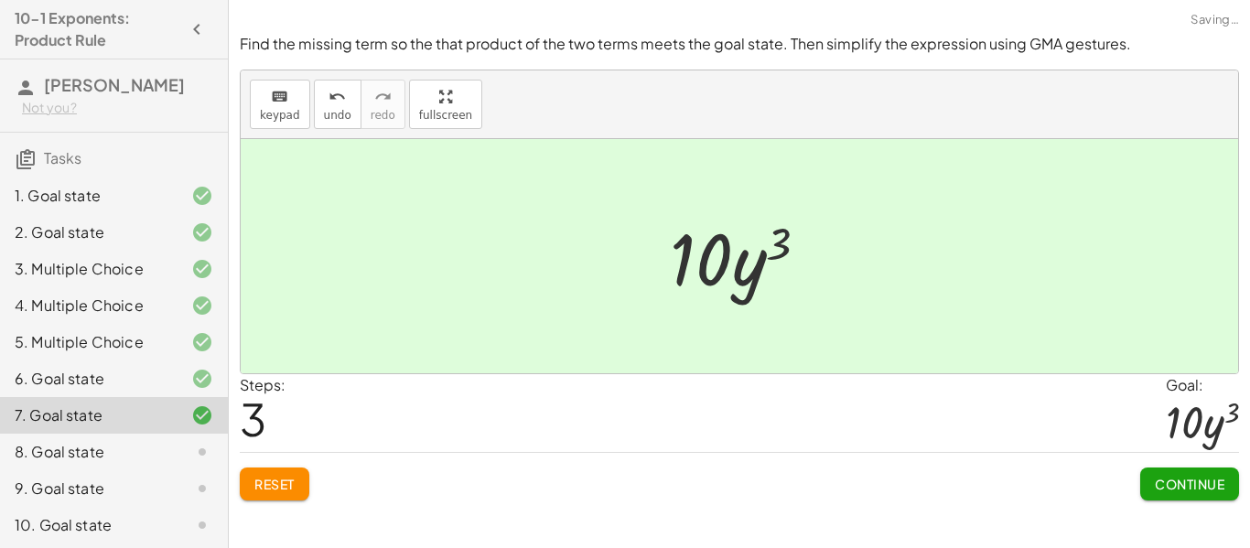
click at [1204, 487] on span "Continue" at bounding box center [1190, 484] width 70 height 16
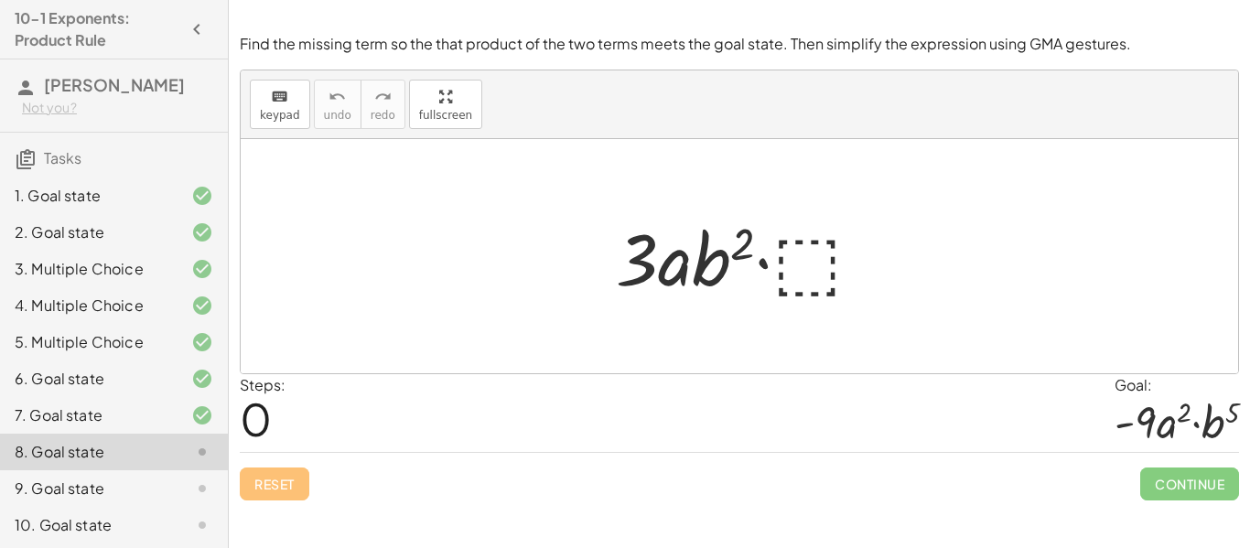
click at [806, 250] on div at bounding box center [747, 257] width 280 height 94
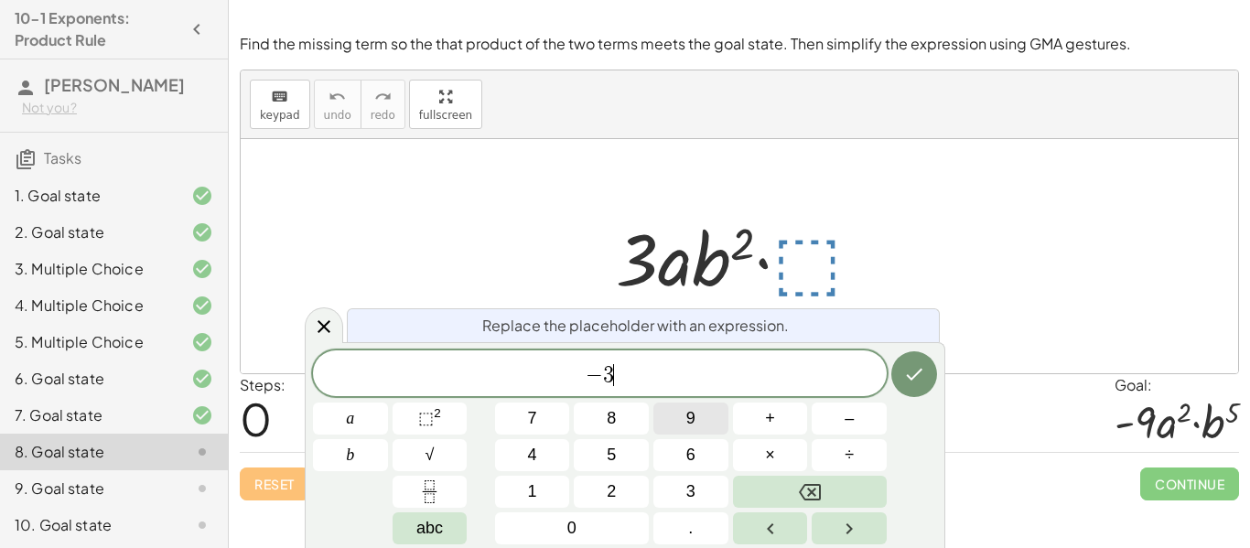
scroll to position [11, 0]
click at [796, 448] on button "×" at bounding box center [770, 455] width 75 height 32
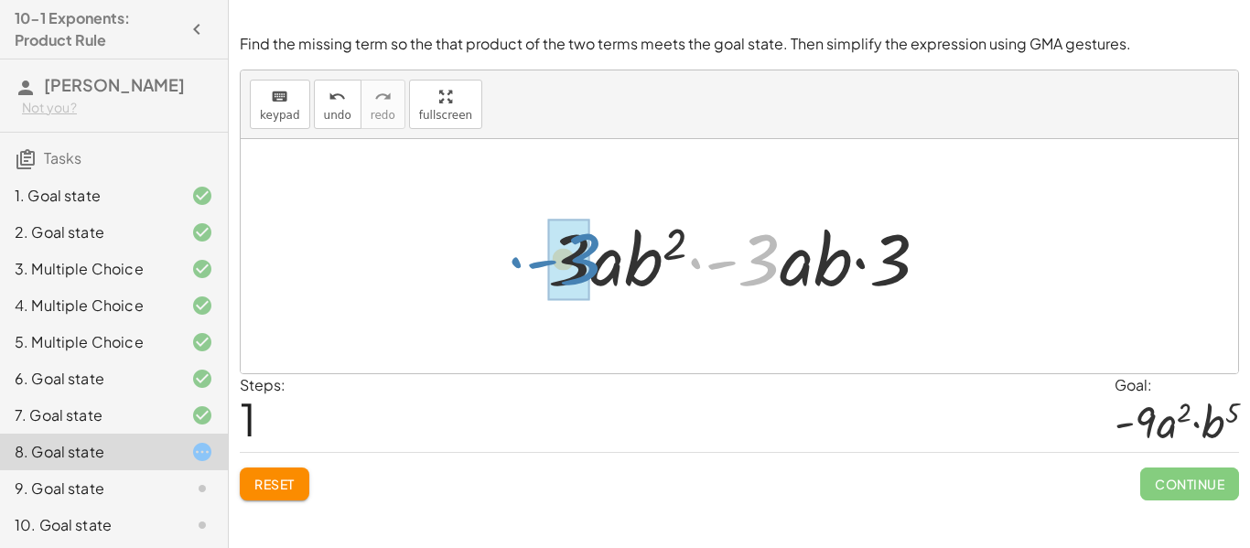
drag, startPoint x: 776, startPoint y: 270, endPoint x: 594, endPoint y: 269, distance: 182.1
click at [594, 269] on div at bounding box center [746, 257] width 414 height 94
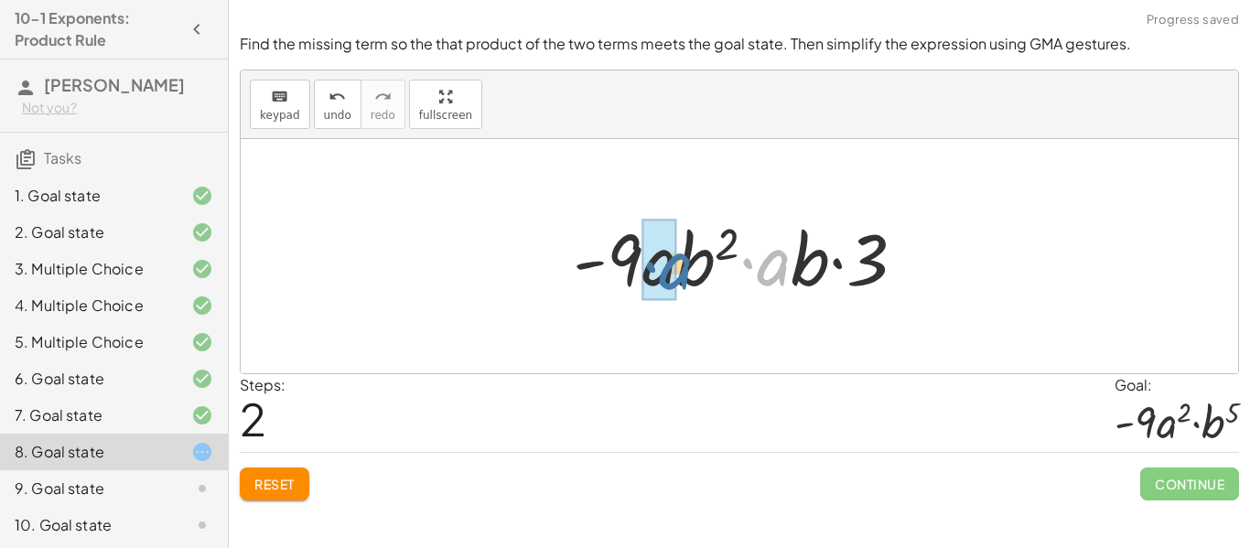
drag, startPoint x: 779, startPoint y: 266, endPoint x: 669, endPoint y: 267, distance: 109.8
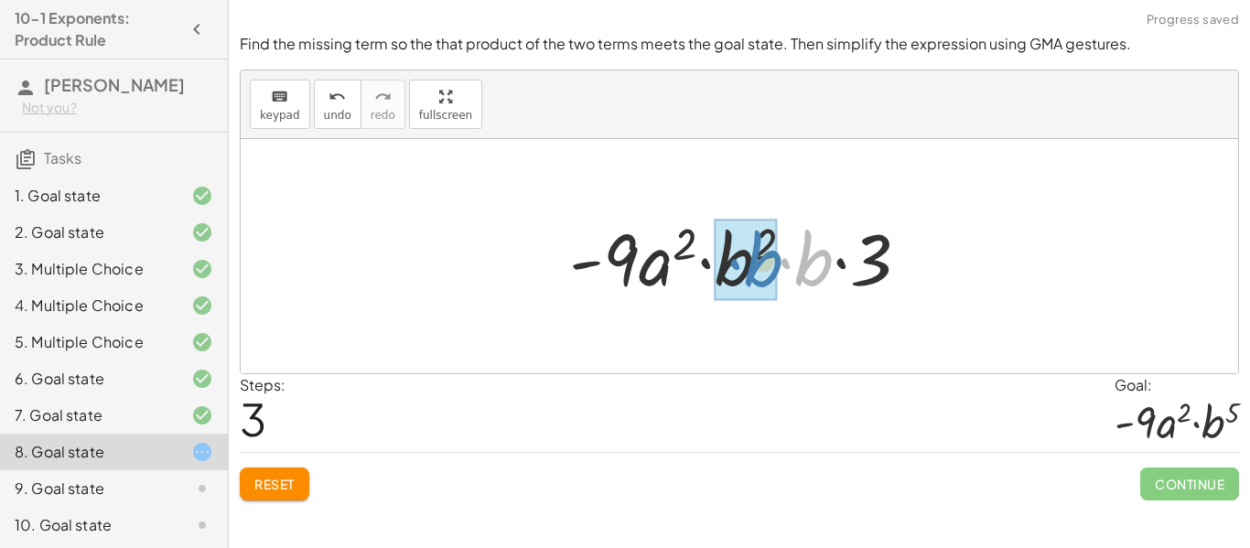
drag, startPoint x: 823, startPoint y: 268, endPoint x: 772, endPoint y: 269, distance: 50.3
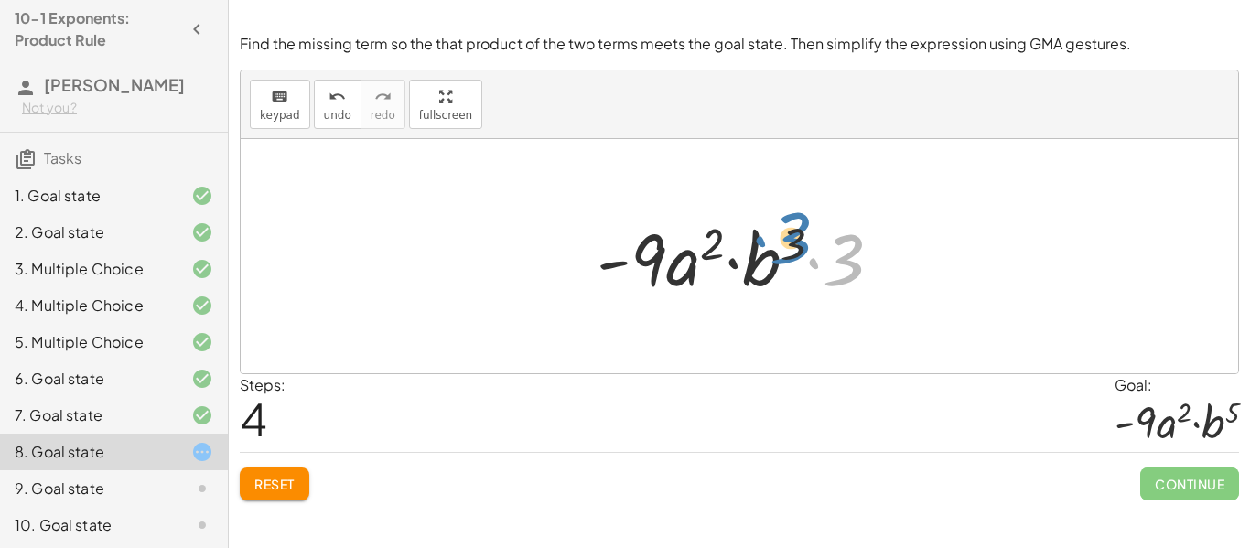
drag, startPoint x: 849, startPoint y: 252, endPoint x: 796, endPoint y: 228, distance: 58.2
click at [796, 228] on div at bounding box center [746, 257] width 318 height 94
click at [267, 480] on span "Reset" at bounding box center [274, 484] width 40 height 16
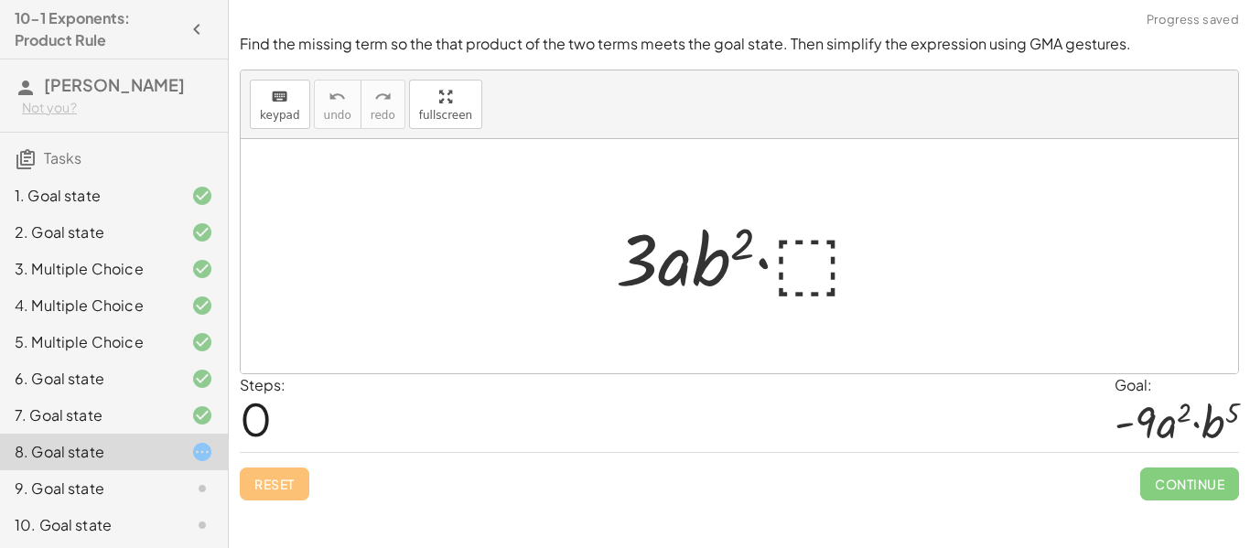
click at [823, 262] on div at bounding box center [747, 257] width 280 height 94
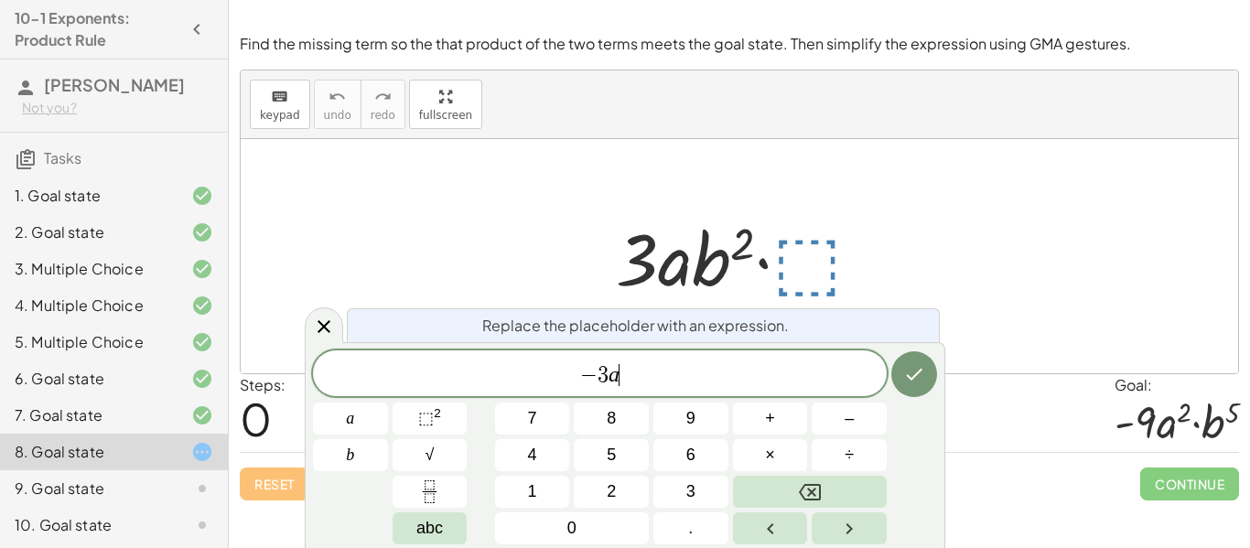
scroll to position [17, 0]
click at [783, 460] on button "×" at bounding box center [770, 455] width 75 height 32
click at [432, 416] on span "⬚" at bounding box center [426, 418] width 16 height 18
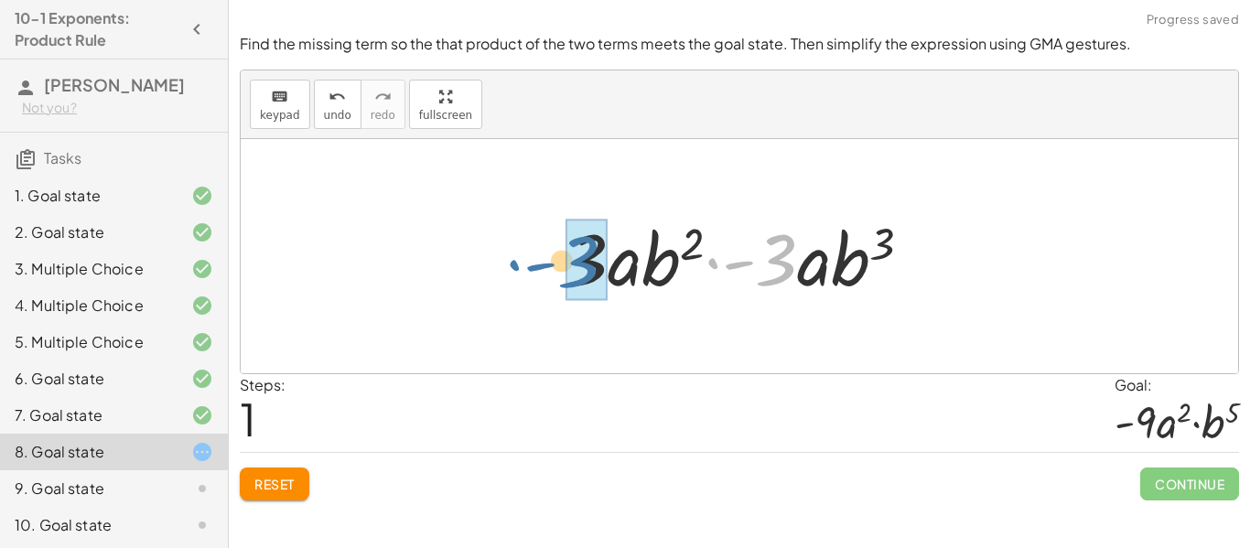
drag, startPoint x: 776, startPoint y: 268, endPoint x: 576, endPoint y: 270, distance: 199.5
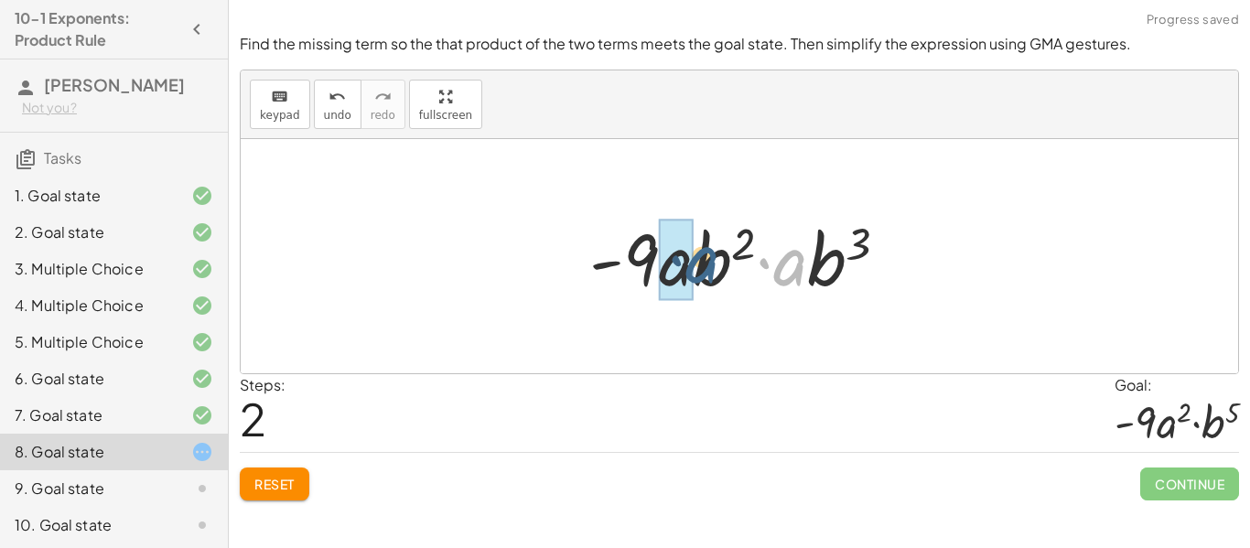
drag, startPoint x: 794, startPoint y: 264, endPoint x: 697, endPoint y: 262, distance: 97.0
click at [697, 262] on div at bounding box center [746, 257] width 332 height 94
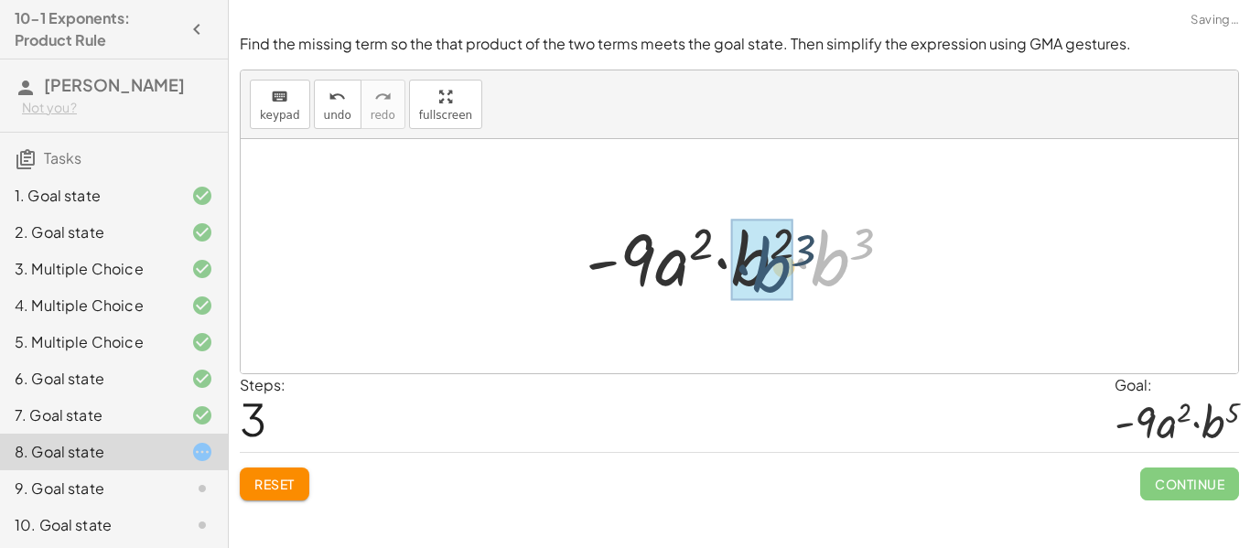
drag, startPoint x: 837, startPoint y: 258, endPoint x: 767, endPoint y: 262, distance: 70.5
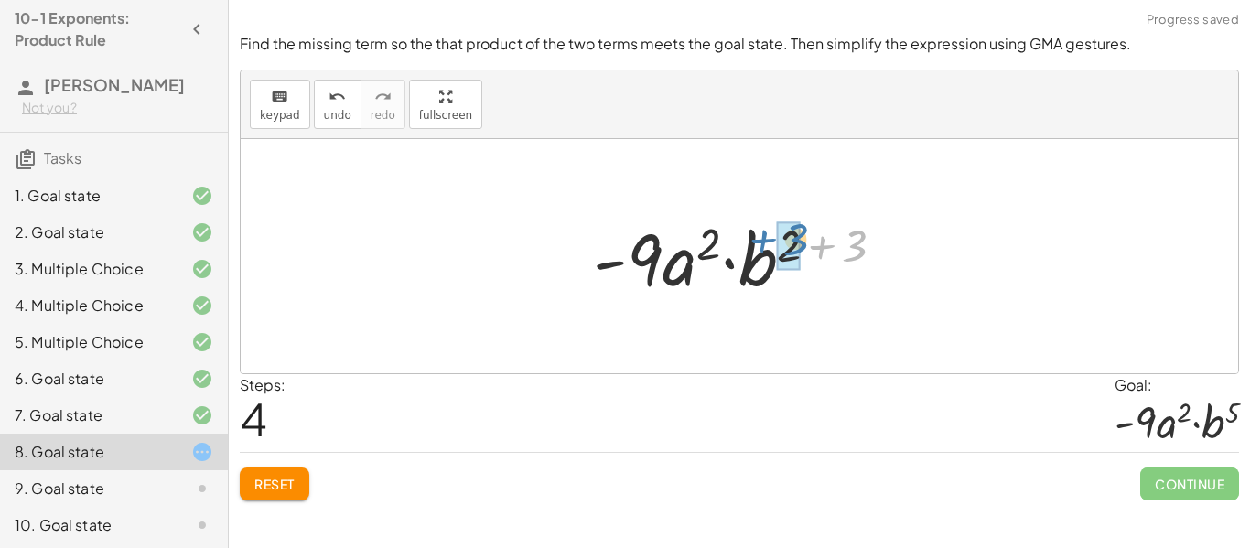
drag, startPoint x: 856, startPoint y: 248, endPoint x: 795, endPoint y: 241, distance: 61.7
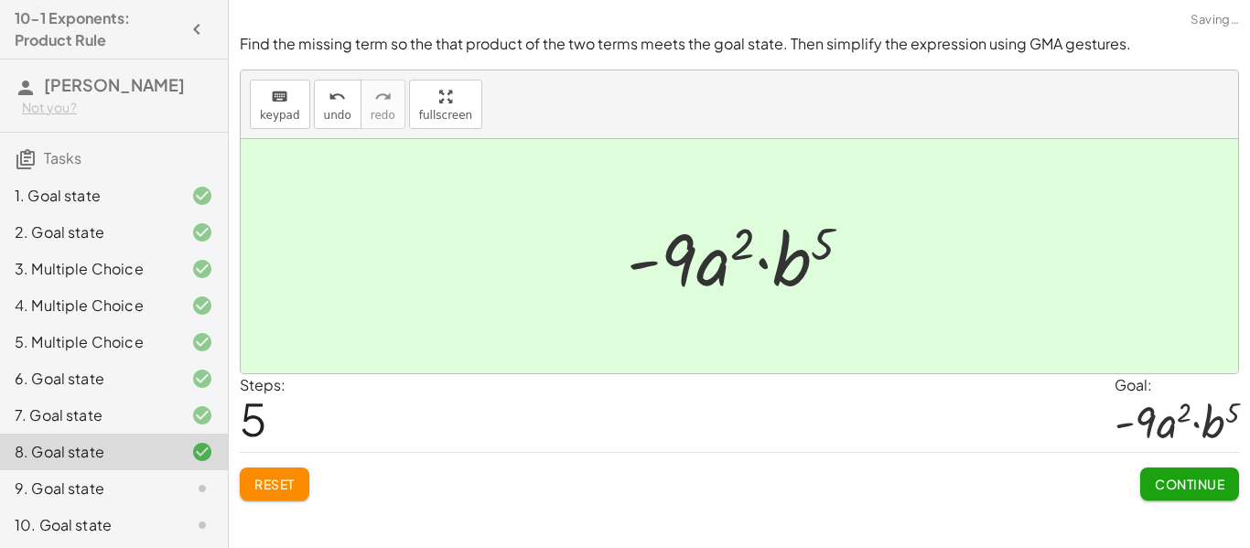
click at [1225, 490] on button "Continue" at bounding box center [1189, 484] width 99 height 33
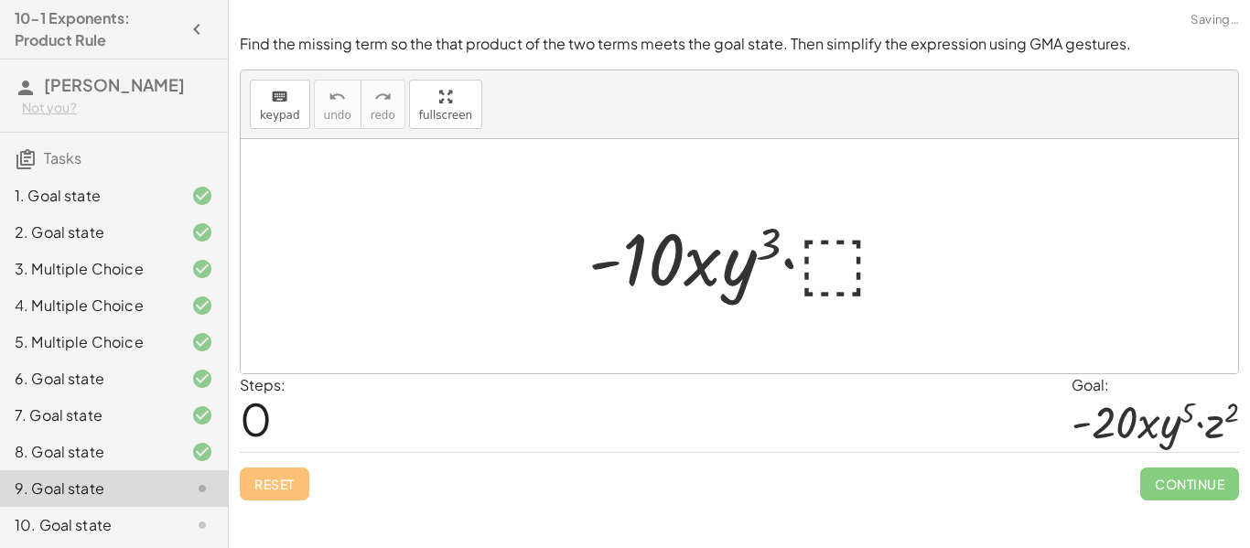
click at [845, 262] on div at bounding box center [745, 257] width 333 height 94
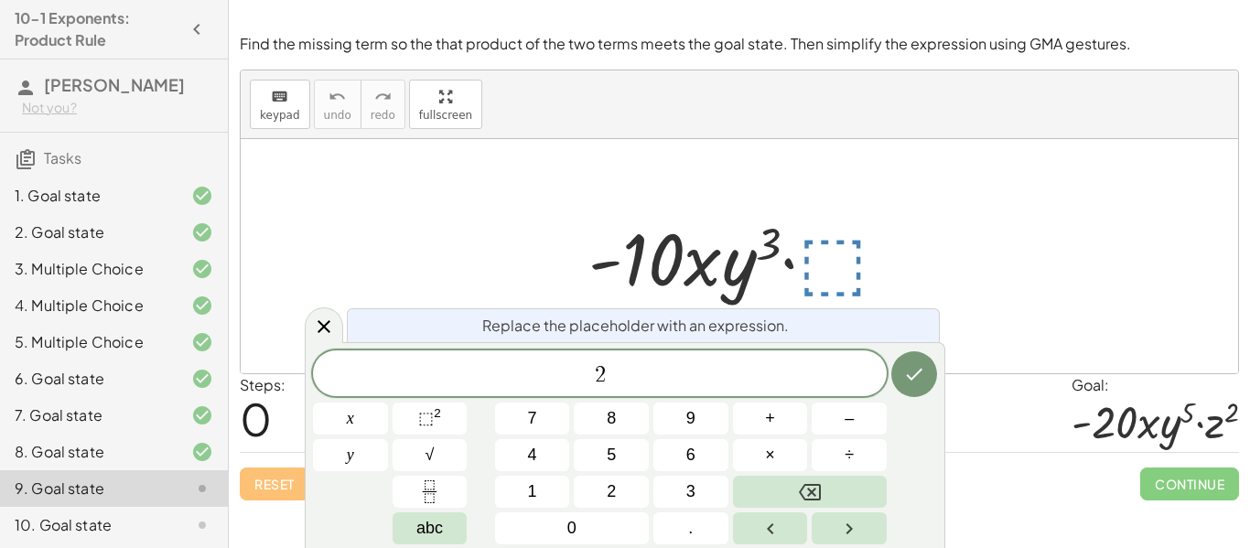
scroll to position [21, 0]
click at [445, 417] on button "⬚ 2" at bounding box center [430, 419] width 75 height 32
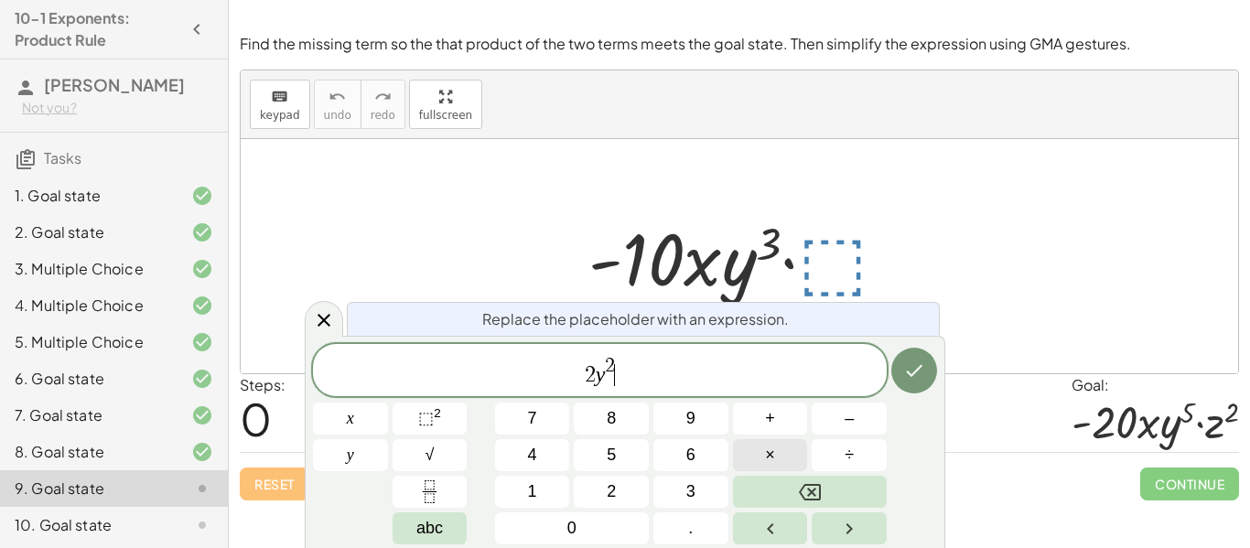
click at [757, 455] on button "×" at bounding box center [770, 455] width 75 height 32
click at [438, 424] on span "⬚ 2" at bounding box center [429, 418] width 23 height 25
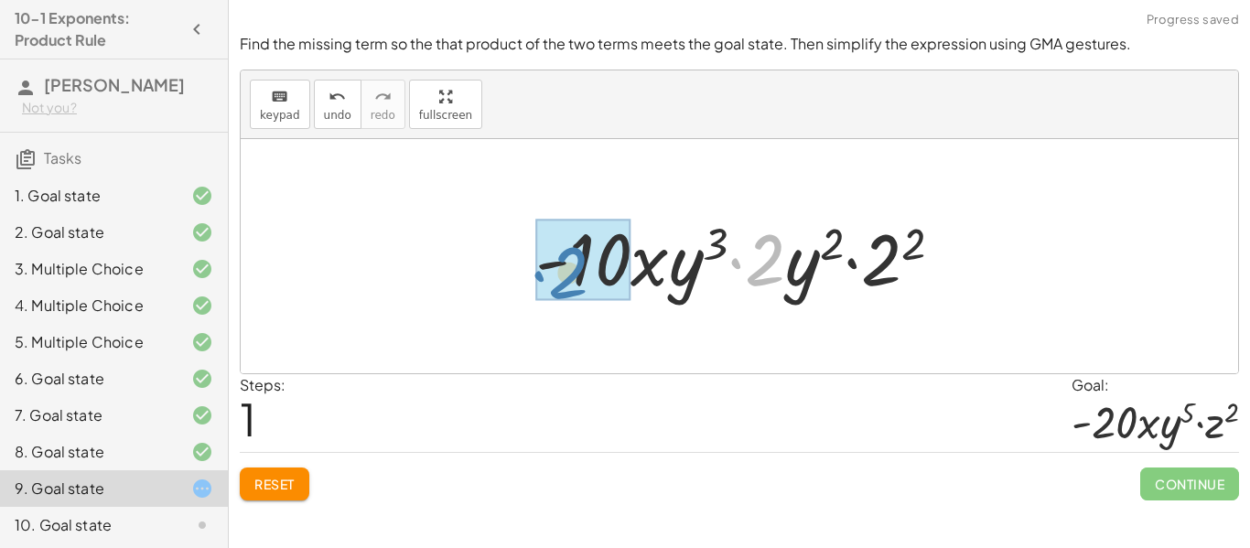
drag, startPoint x: 770, startPoint y: 270, endPoint x: 575, endPoint y: 282, distance: 196.2
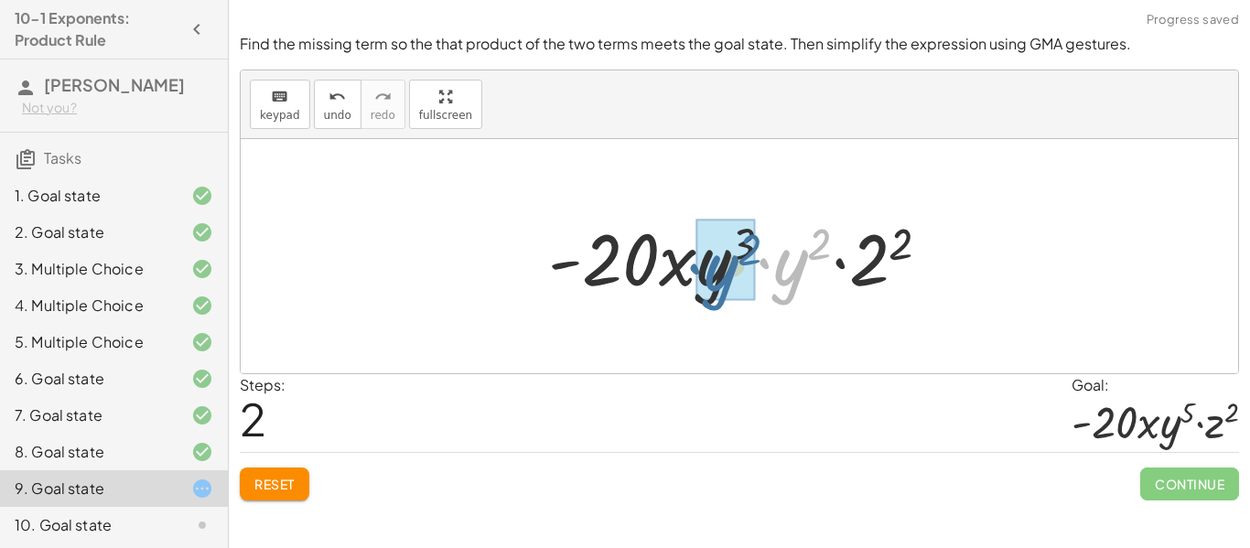
drag, startPoint x: 801, startPoint y: 268, endPoint x: 729, endPoint y: 273, distance: 71.5
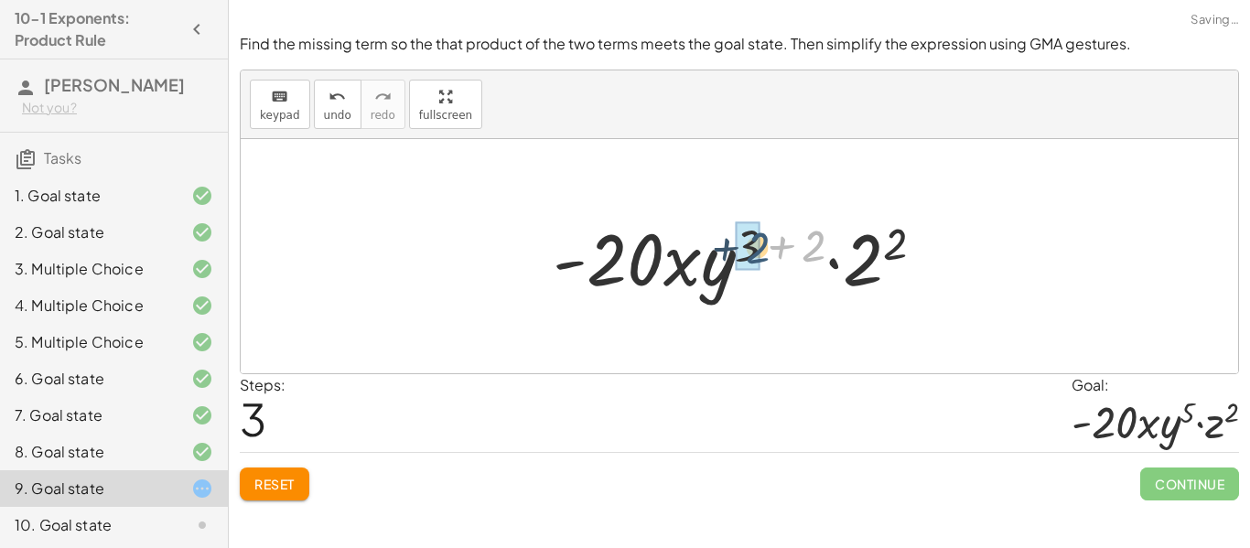
drag, startPoint x: 816, startPoint y: 245, endPoint x: 759, endPoint y: 246, distance: 56.7
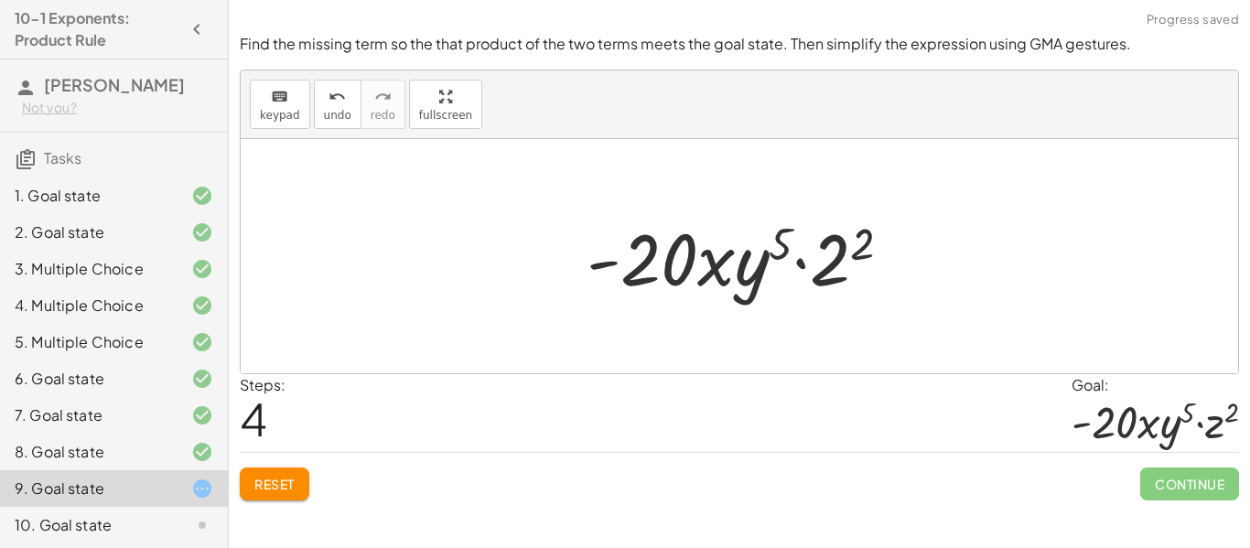
click at [1219, 414] on div at bounding box center [1154, 421] width 167 height 51
click at [253, 494] on button "Reset" at bounding box center [275, 484] width 70 height 33
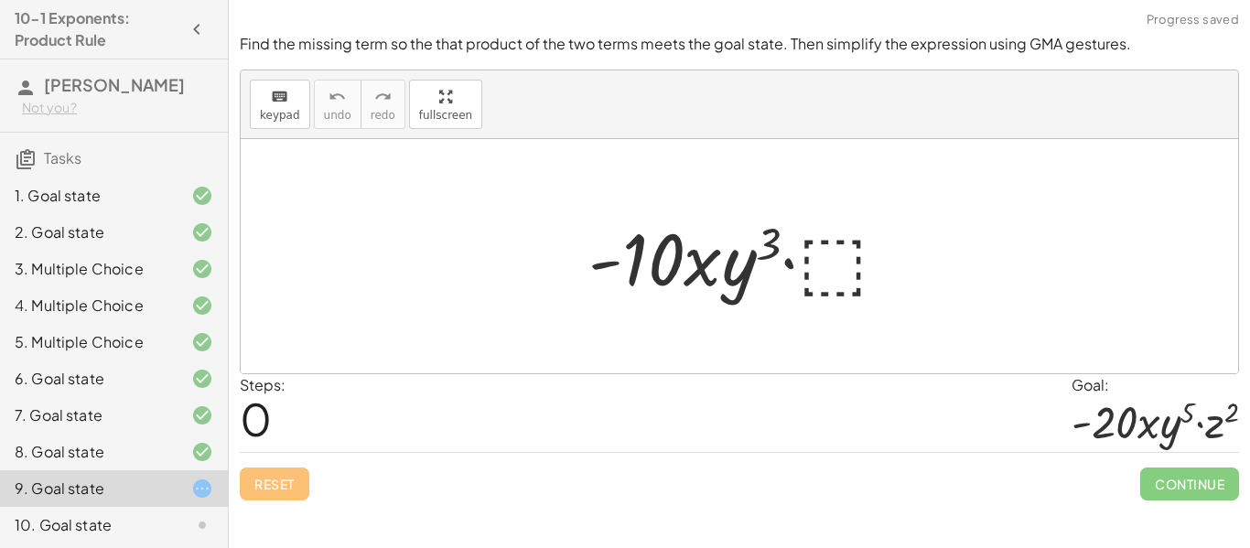
click at [834, 248] on div at bounding box center [745, 257] width 333 height 94
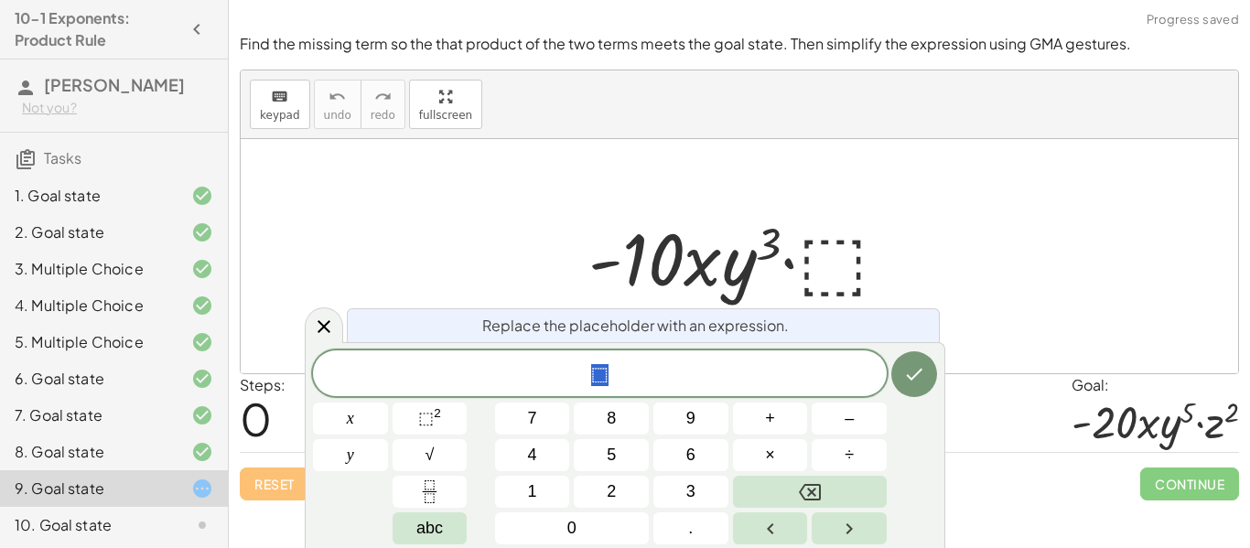
click at [834, 248] on div at bounding box center [745, 257] width 333 height 94
click at [622, 491] on button "2" at bounding box center [611, 492] width 75 height 32
click at [423, 421] on span "⬚" at bounding box center [426, 418] width 16 height 18
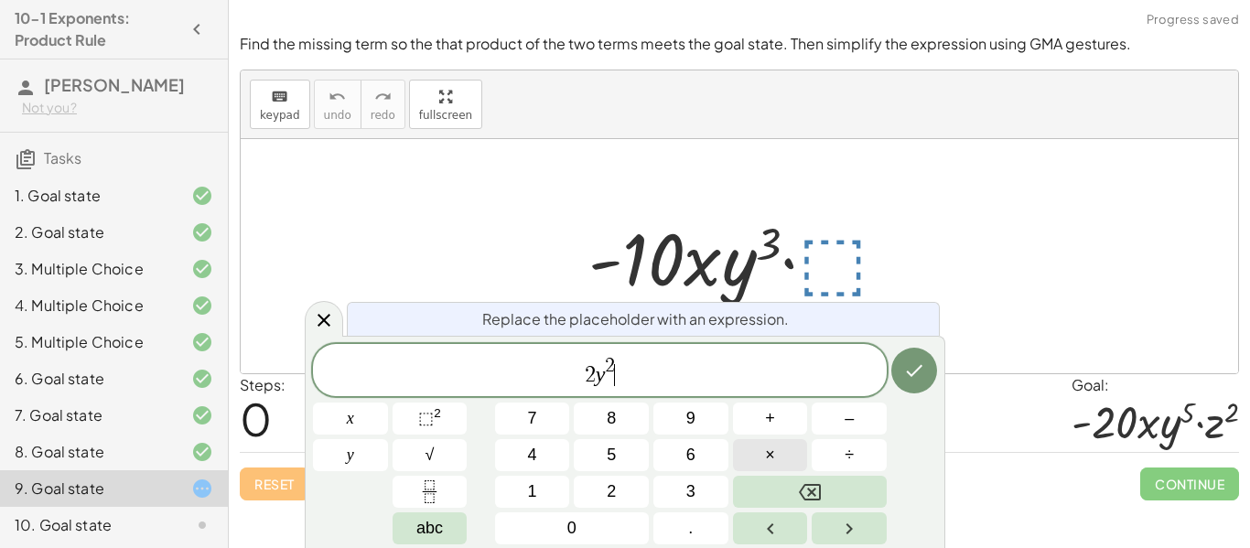
click at [780, 454] on button "×" at bounding box center [770, 455] width 75 height 32
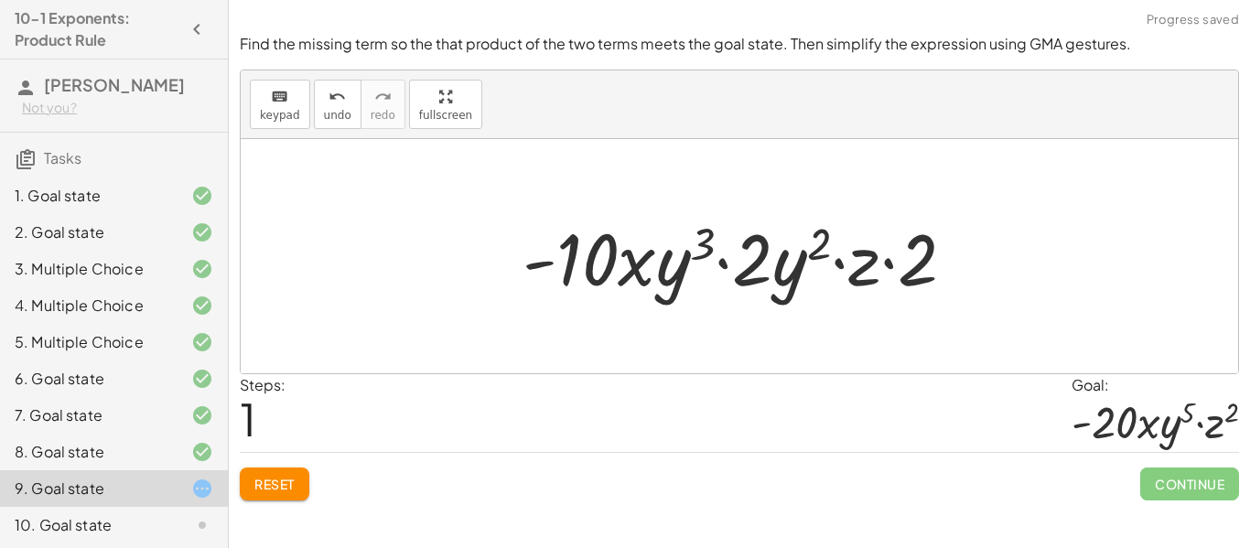
click at [901, 277] on div at bounding box center [746, 257] width 466 height 94
click at [897, 273] on div at bounding box center [746, 257] width 466 height 94
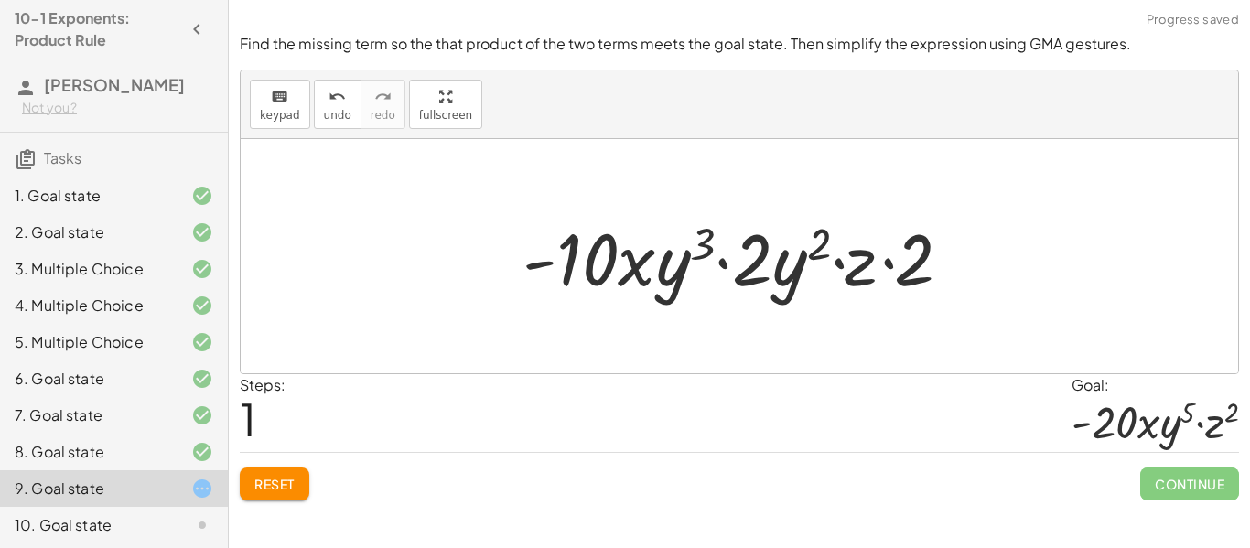
click at [897, 273] on div at bounding box center [746, 257] width 466 height 94
click at [256, 492] on button "Reset" at bounding box center [275, 484] width 70 height 33
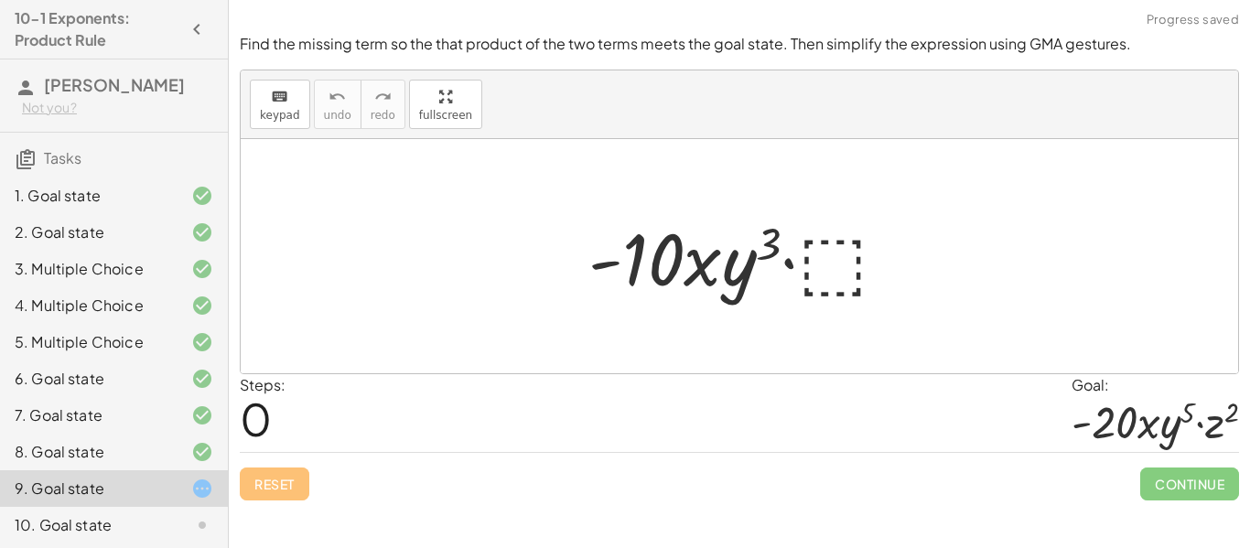
click at [826, 277] on div at bounding box center [745, 257] width 333 height 94
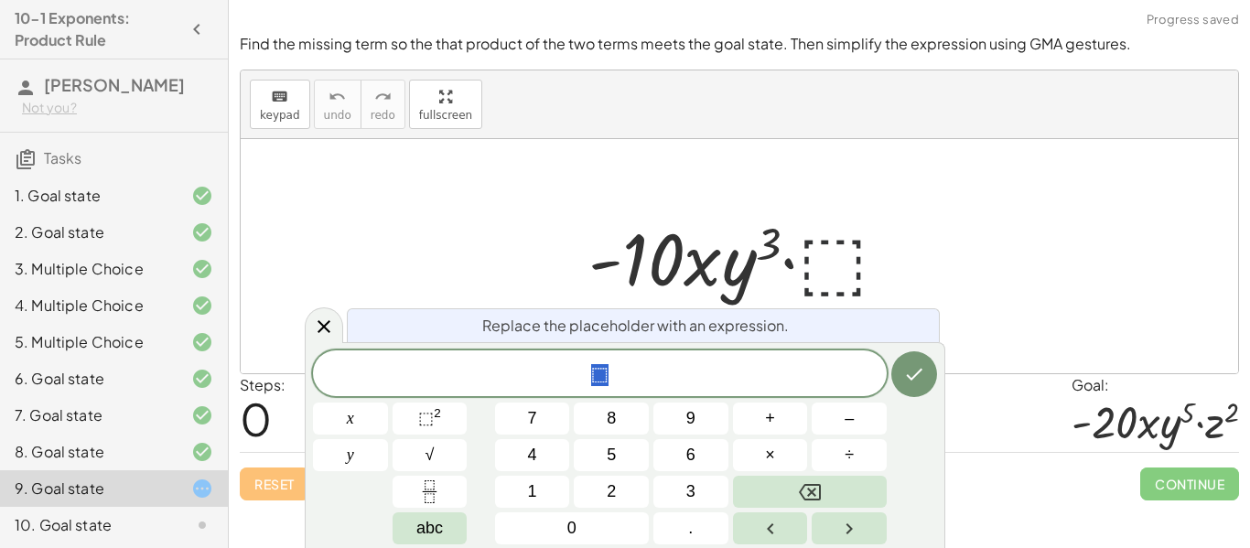
click at [826, 277] on div at bounding box center [745, 257] width 333 height 94
click at [435, 414] on sup "2" at bounding box center [437, 413] width 7 height 14
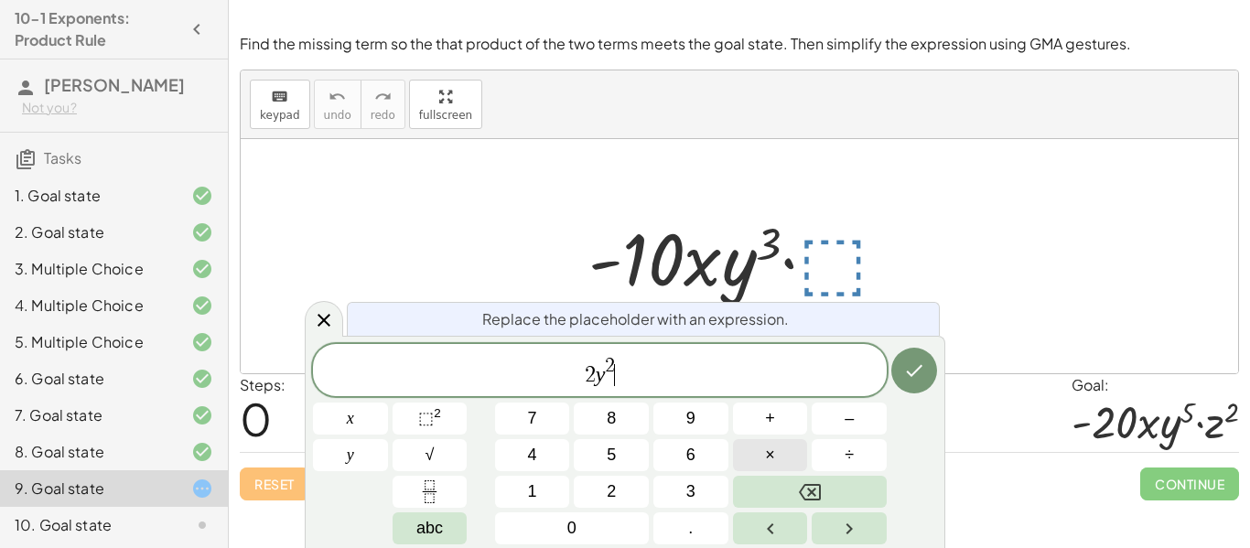
click at [774, 455] on span "×" at bounding box center [770, 455] width 10 height 25
click at [424, 424] on span "⬚" at bounding box center [426, 418] width 16 height 18
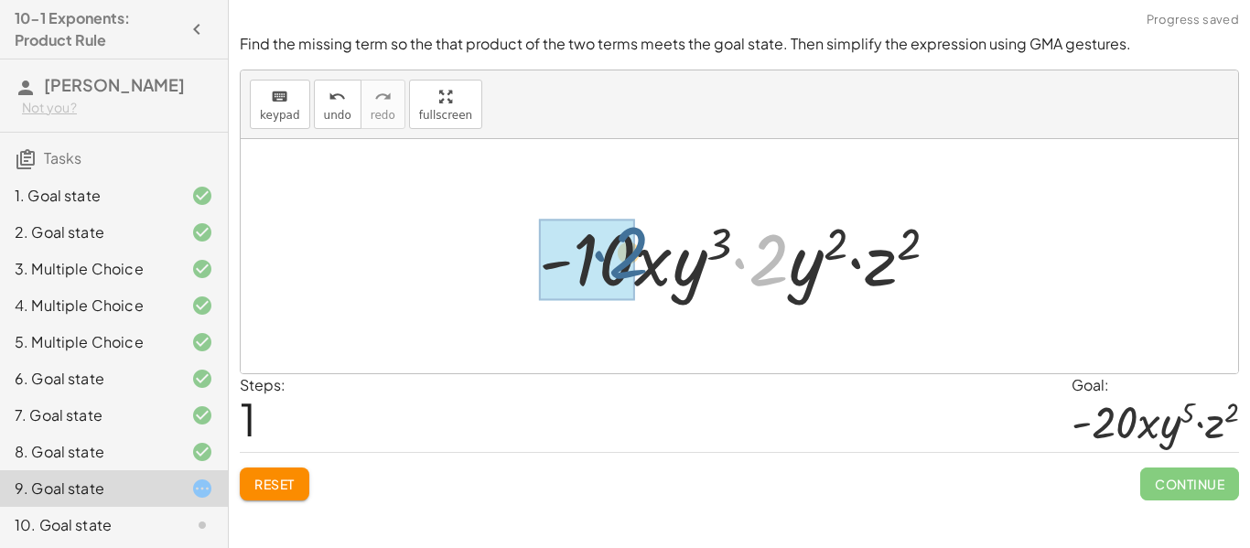
drag, startPoint x: 764, startPoint y: 266, endPoint x: 617, endPoint y: 262, distance: 147.4
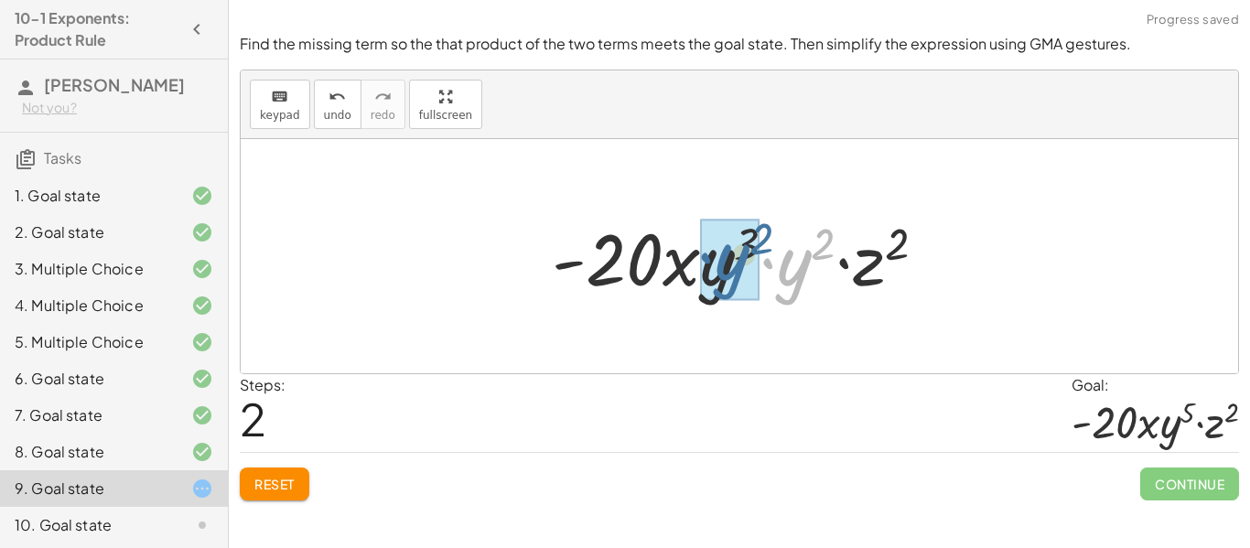
drag, startPoint x: 791, startPoint y: 279, endPoint x: 727, endPoint y: 274, distance: 64.3
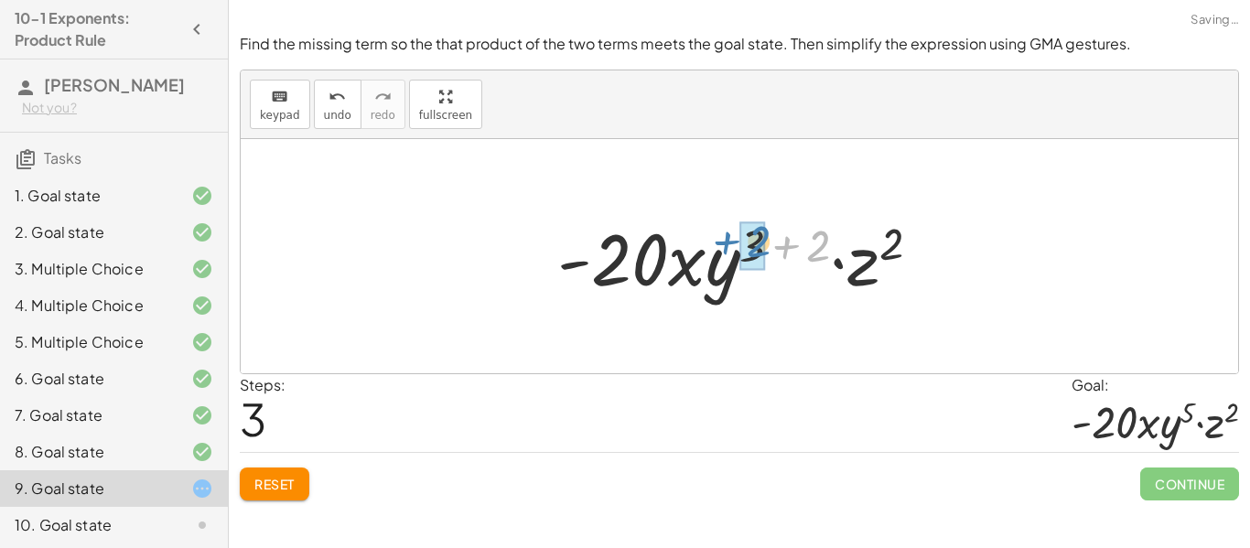
drag, startPoint x: 822, startPoint y: 245, endPoint x: 760, endPoint y: 241, distance: 61.5
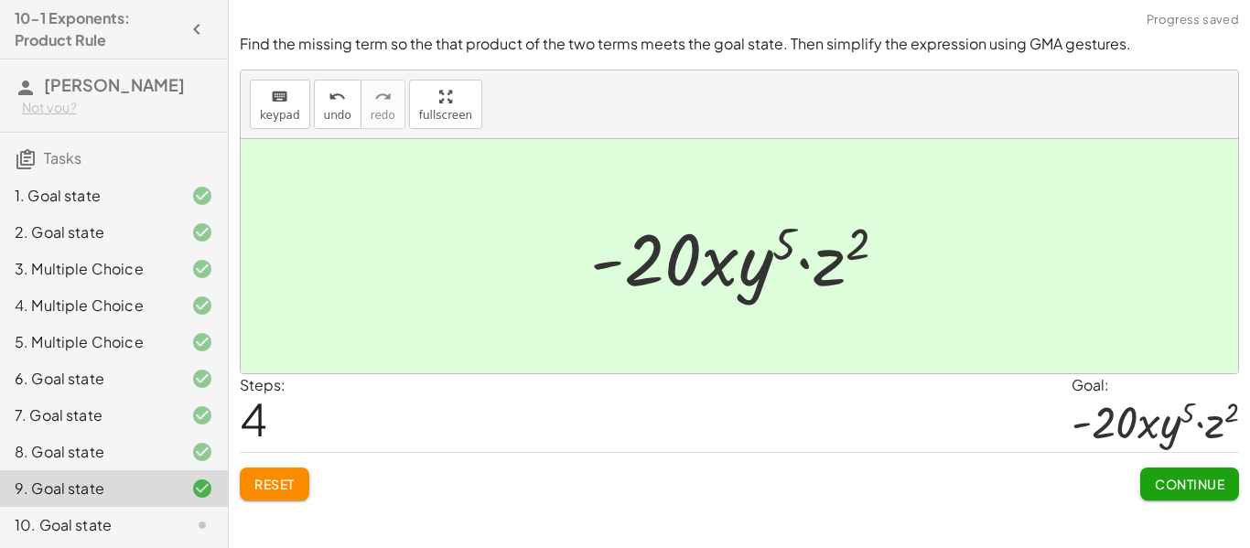
click at [1150, 479] on button "Continue" at bounding box center [1189, 484] width 99 height 33
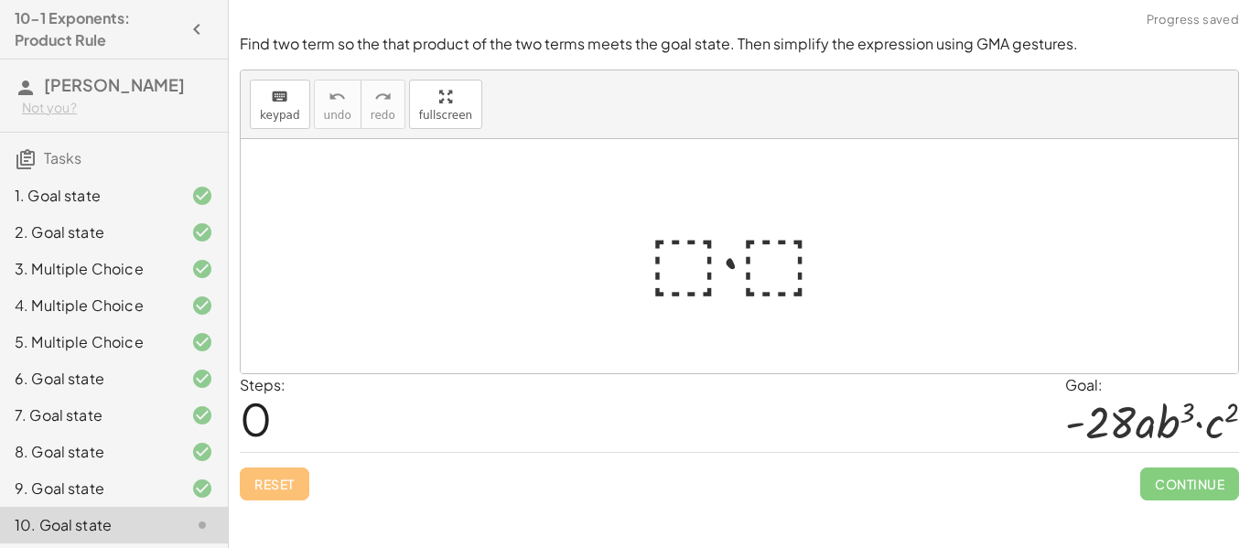
scroll to position [76, 0]
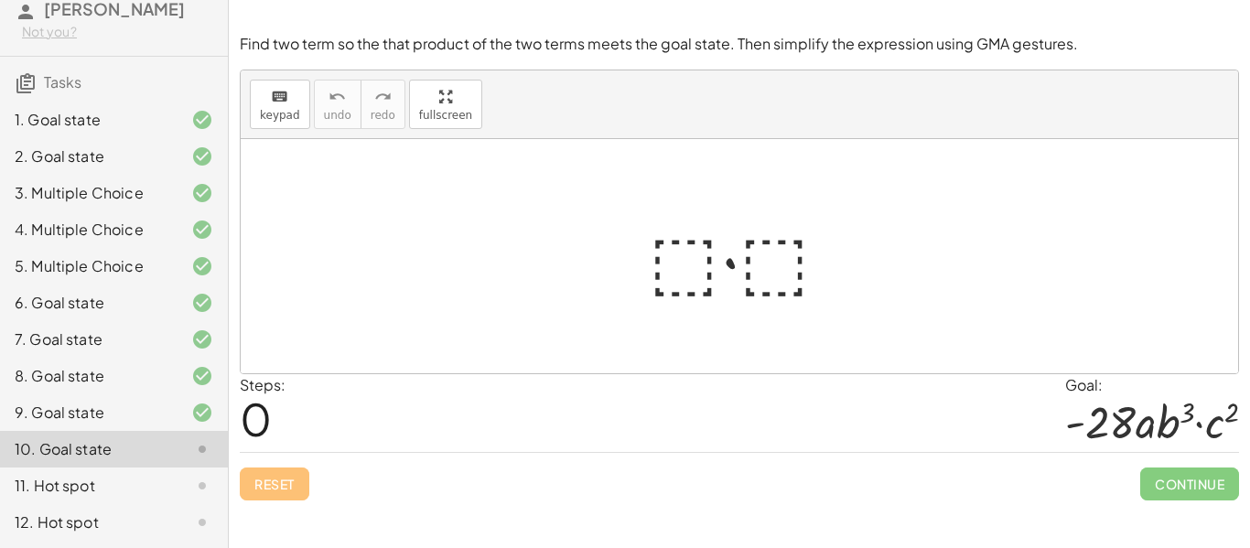
click at [679, 260] on div at bounding box center [747, 257] width 214 height 94
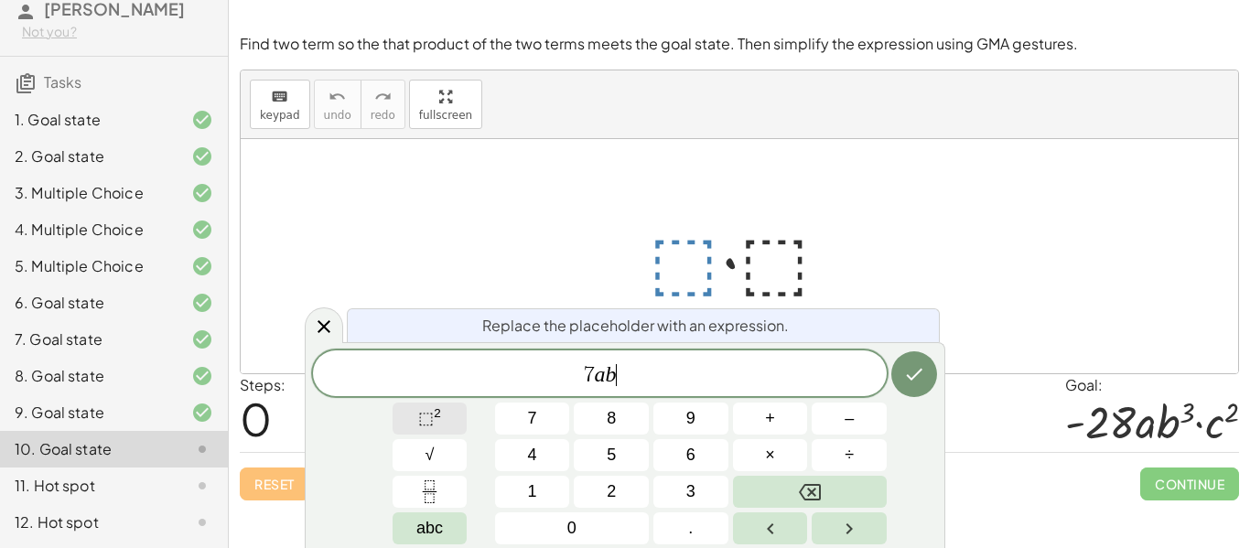
click at [435, 419] on sup "2" at bounding box center [437, 413] width 7 height 14
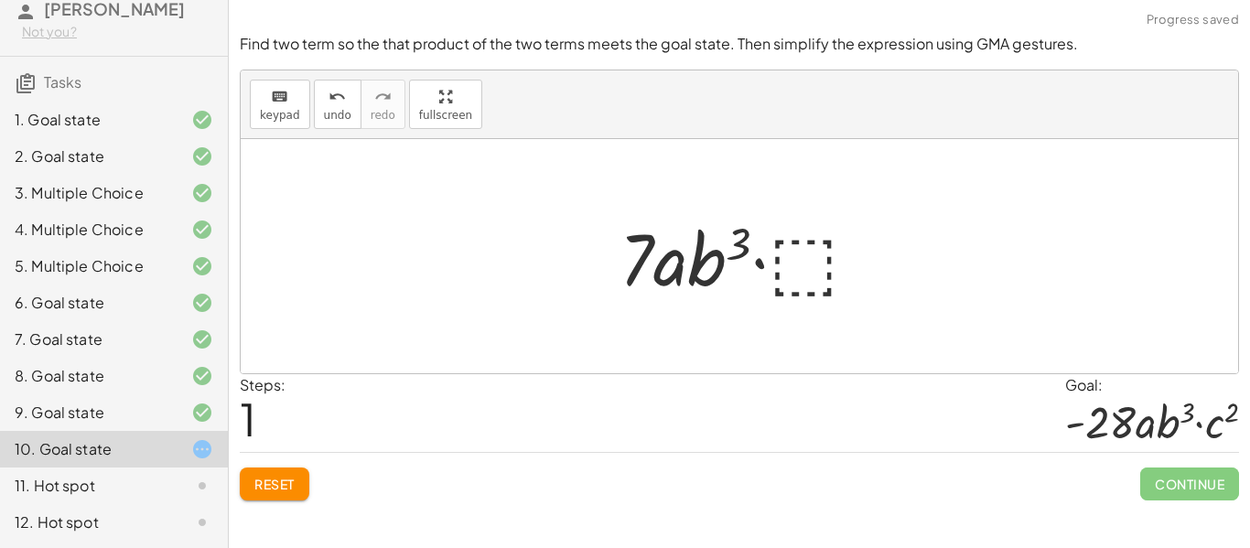
click at [783, 269] on div at bounding box center [746, 257] width 273 height 94
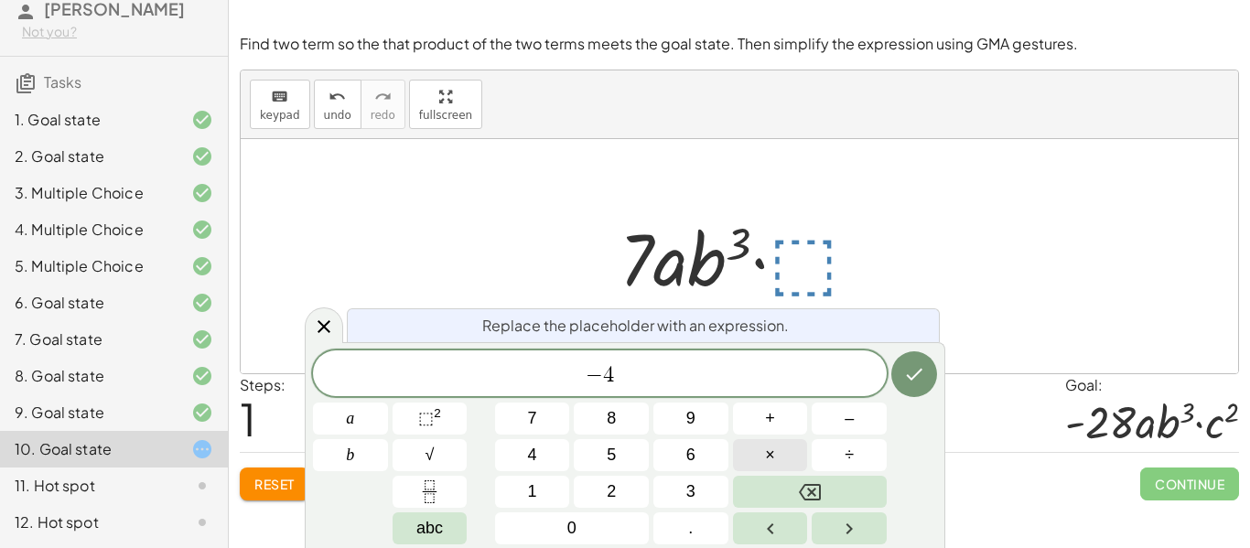
click at [792, 458] on button "×" at bounding box center [770, 455] width 75 height 32
click at [430, 424] on span "⬚" at bounding box center [426, 418] width 16 height 18
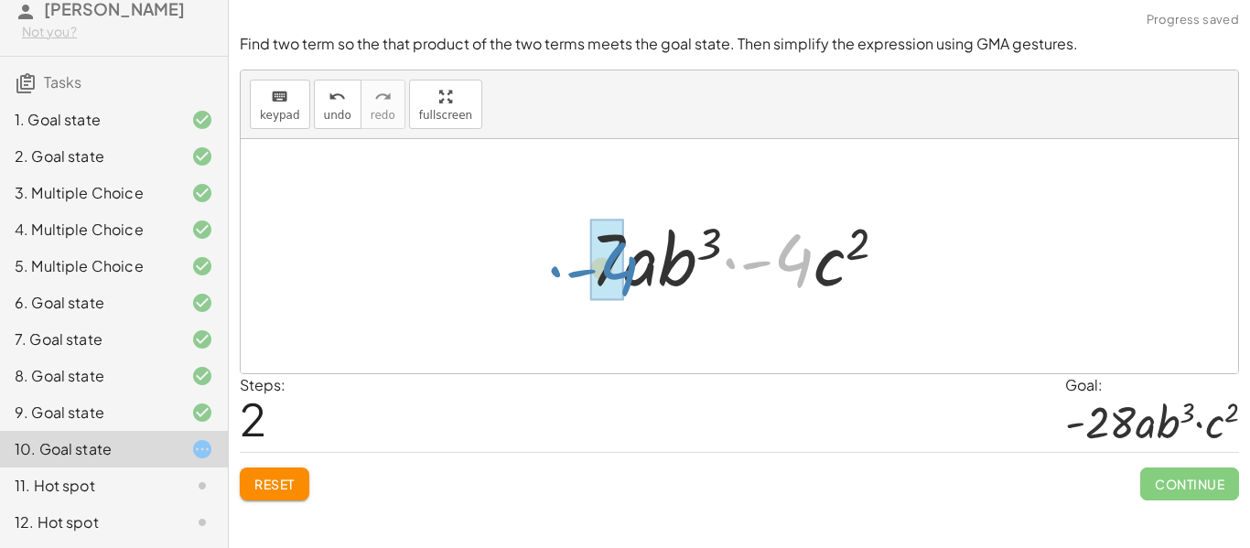
drag, startPoint x: 794, startPoint y: 276, endPoint x: 618, endPoint y: 285, distance: 176.8
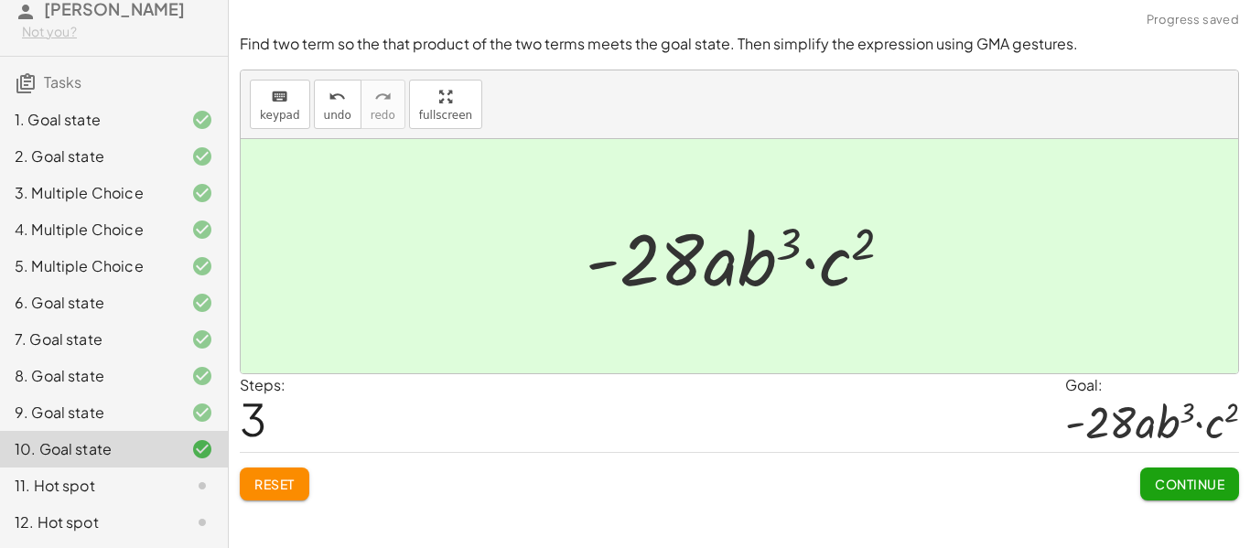
click at [1146, 483] on button "Continue" at bounding box center [1189, 484] width 99 height 33
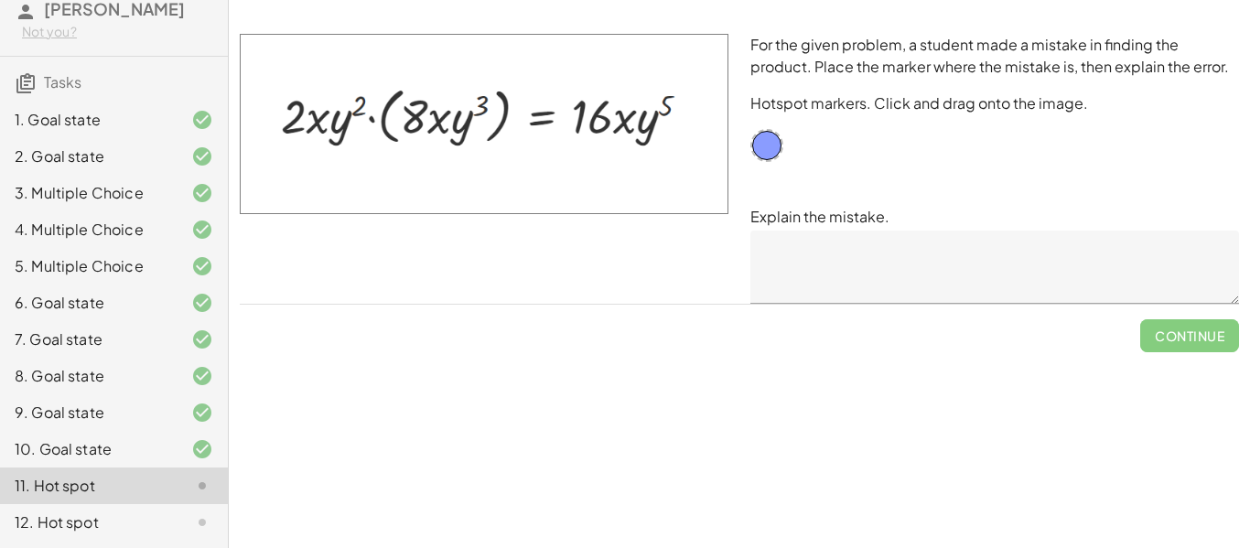
click at [856, 256] on textarea at bounding box center [994, 267] width 489 height 73
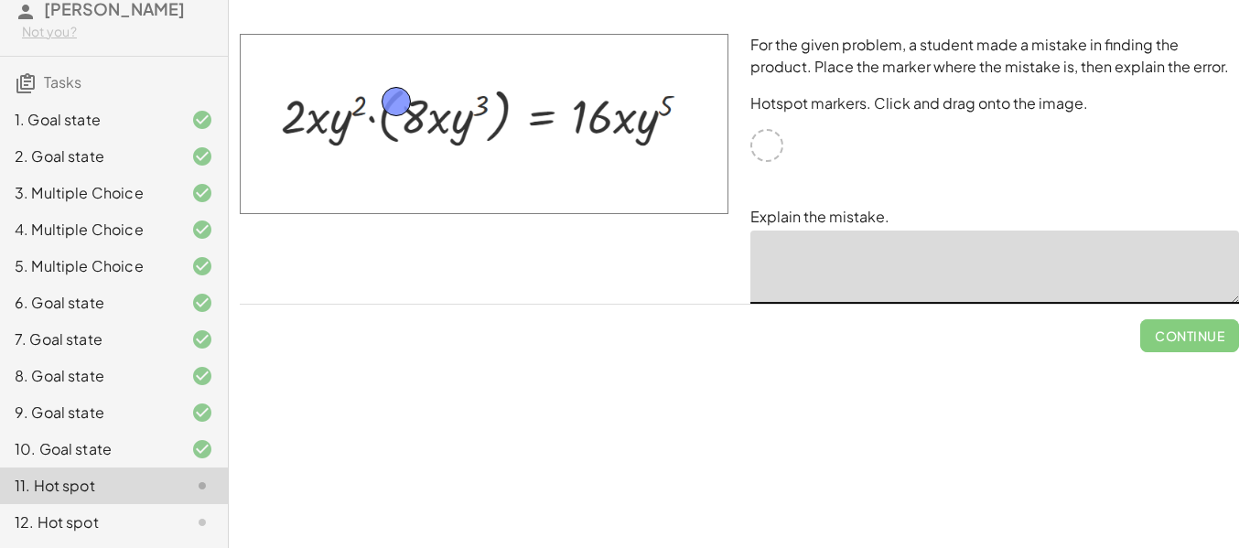
drag, startPoint x: 771, startPoint y: 147, endPoint x: 395, endPoint y: 102, distance: 378.7
drag, startPoint x: 395, startPoint y: 102, endPoint x: 388, endPoint y: 120, distance: 18.9
drag, startPoint x: 388, startPoint y: 120, endPoint x: 362, endPoint y: 109, distance: 27.9
click at [425, 492] on div "Simplify. keyboard keypad undo undo redo redo fullscreen · x 4 · x 10 · x · x 5…" at bounding box center [739, 274] width 1021 height 548
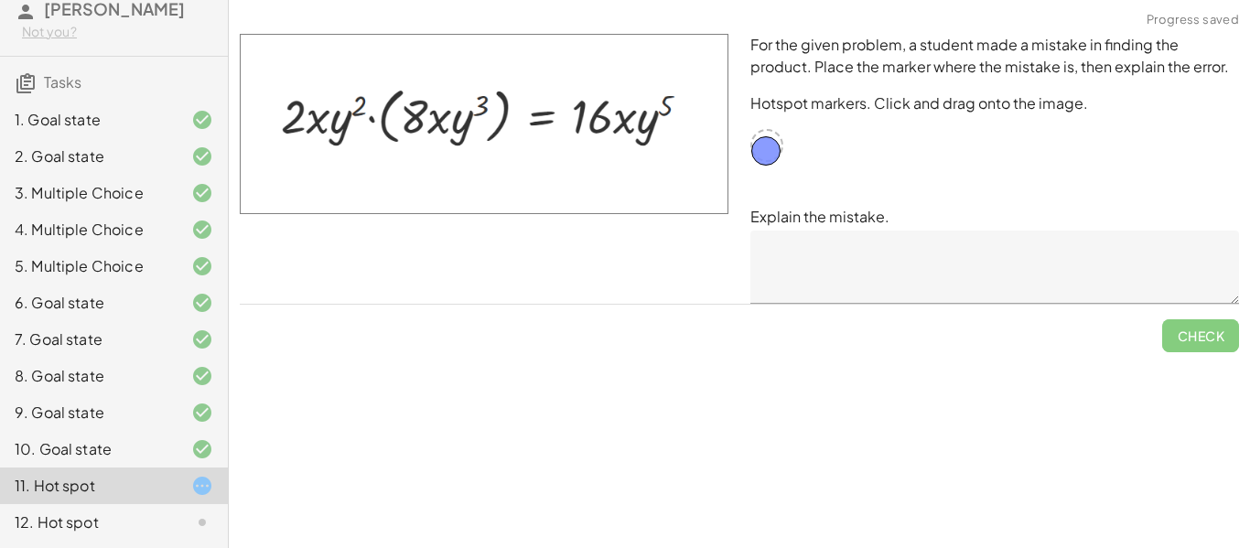
drag, startPoint x: 360, startPoint y: 100, endPoint x: 769, endPoint y: 141, distance: 411.1
click at [204, 507] on div "12. Hot spot" at bounding box center [114, 522] width 228 height 37
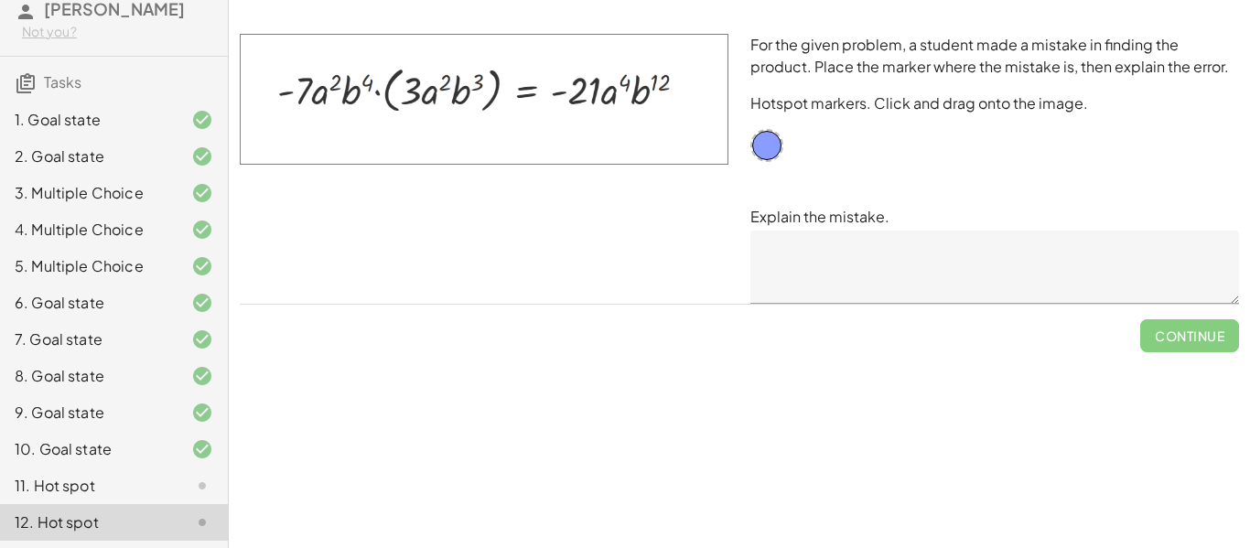
click at [167, 492] on div at bounding box center [187, 486] width 51 height 22
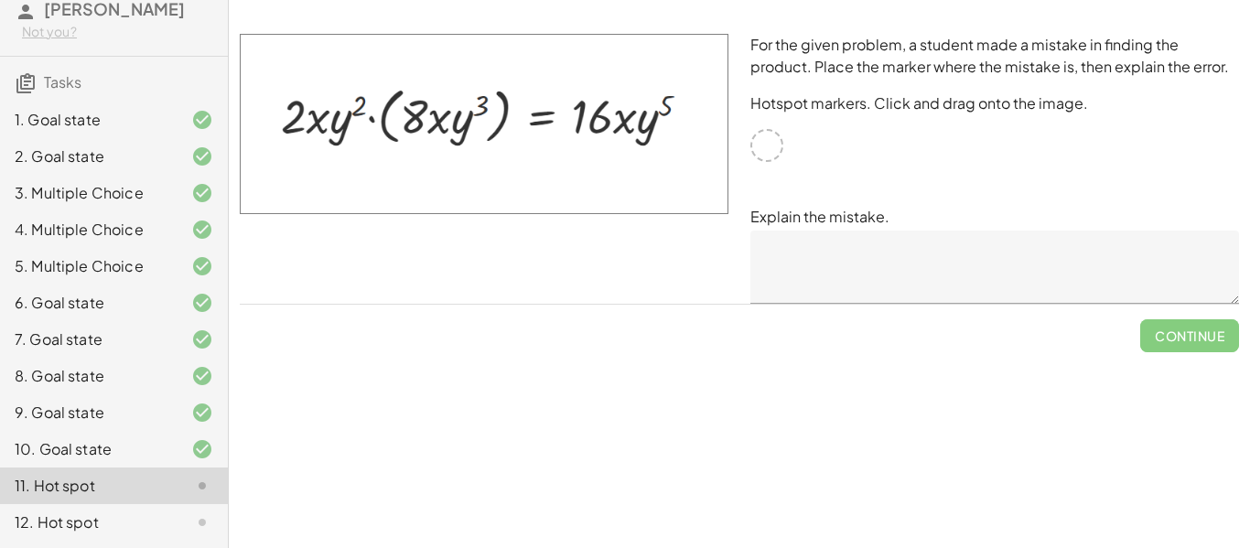
click at [790, 272] on textarea at bounding box center [994, 267] width 489 height 73
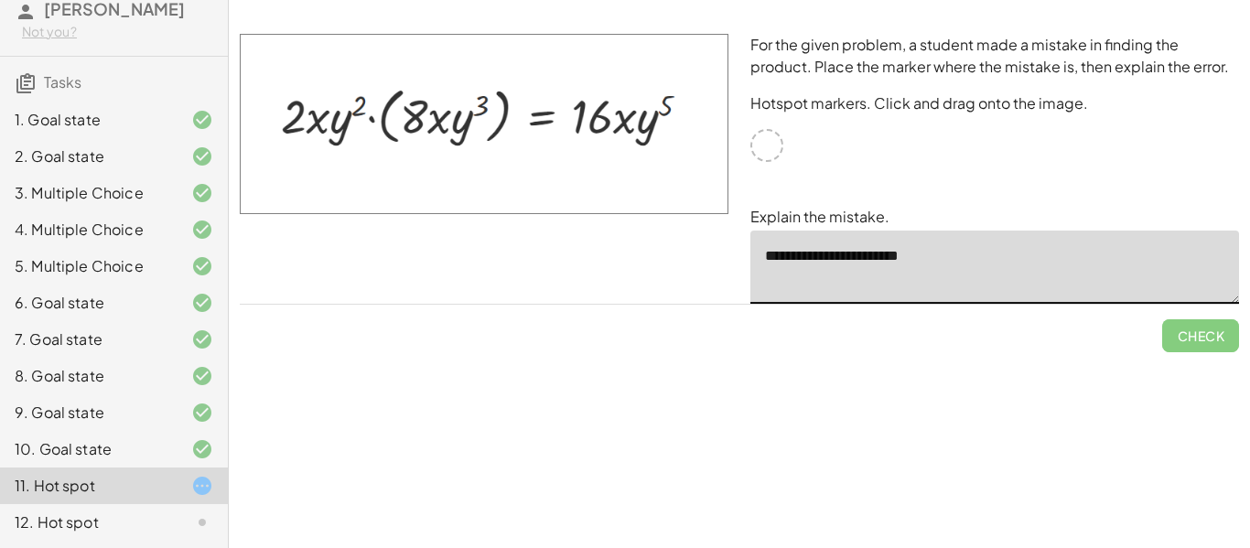
type textarea "**********"
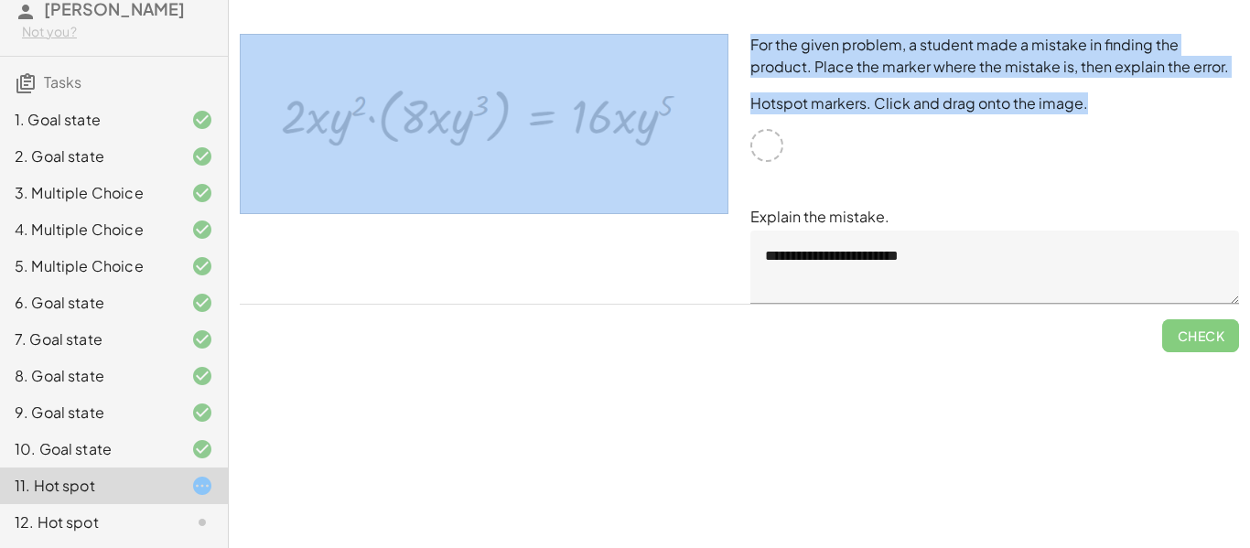
drag, startPoint x: 761, startPoint y: 151, endPoint x: 672, endPoint y: 151, distance: 89.7
click at [672, 151] on div "**********" at bounding box center [739, 169] width 1021 height 292
click at [1153, 124] on div "**********" at bounding box center [994, 169] width 511 height 292
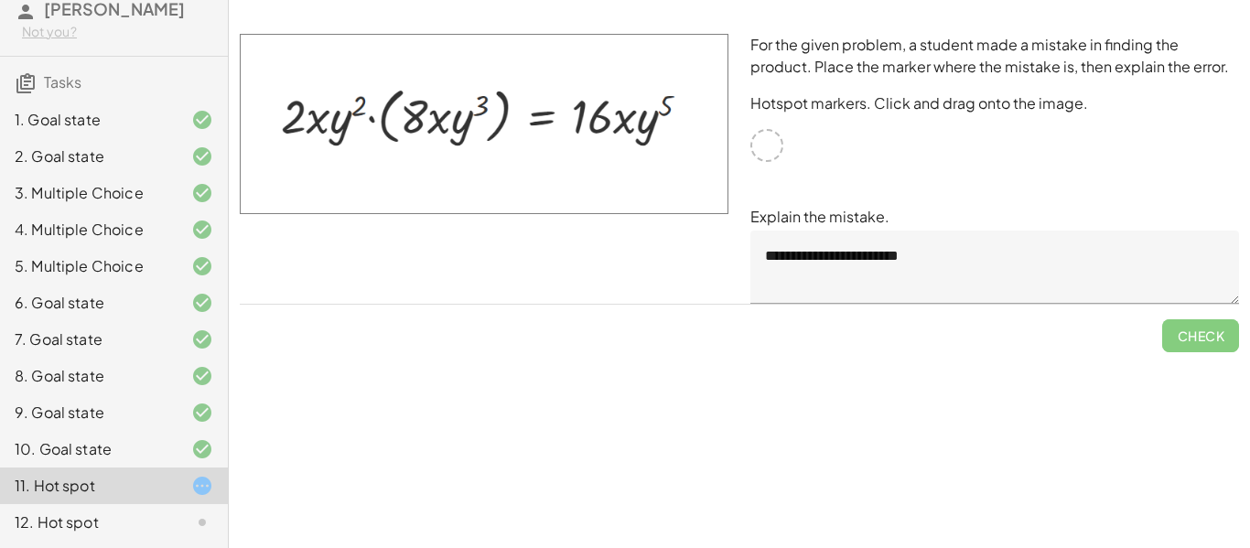
click at [979, 382] on div "Simplify. keyboard keypad undo undo redo redo fullscreen · x 4 · x 10 · x · x 5…" at bounding box center [739, 274] width 1021 height 548
click at [705, 164] on img at bounding box center [484, 124] width 489 height 180
click at [126, 526] on div "12. Hot spot" at bounding box center [88, 522] width 147 height 22
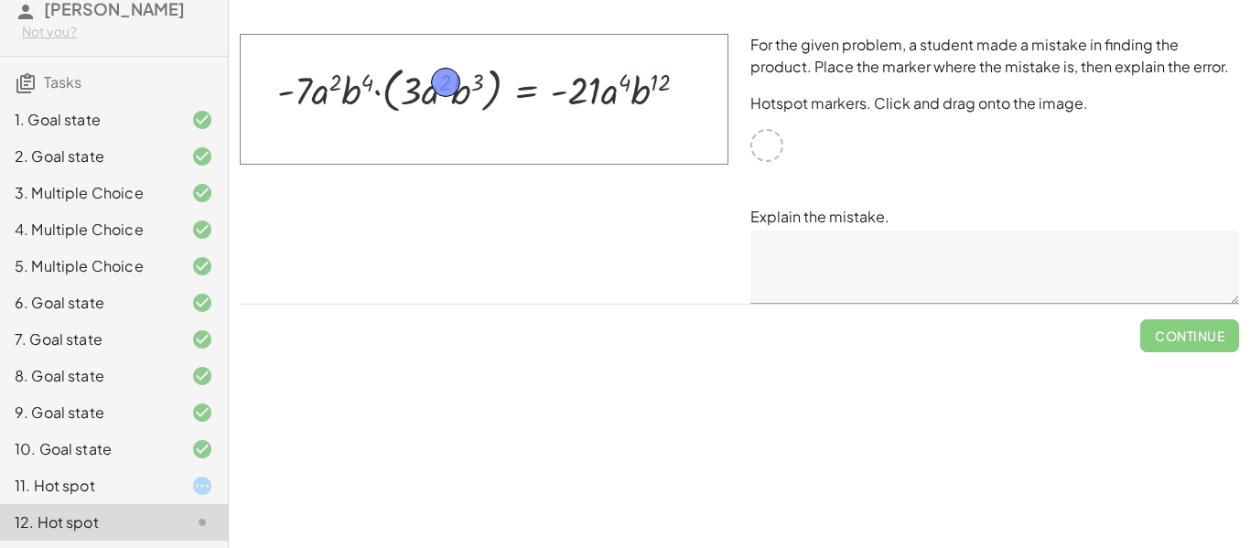
drag, startPoint x: 765, startPoint y: 148, endPoint x: 442, endPoint y: 83, distance: 329.5
drag, startPoint x: 441, startPoint y: 76, endPoint x: 657, endPoint y: 81, distance: 216.0
click at [823, 275] on textarea at bounding box center [994, 267] width 489 height 73
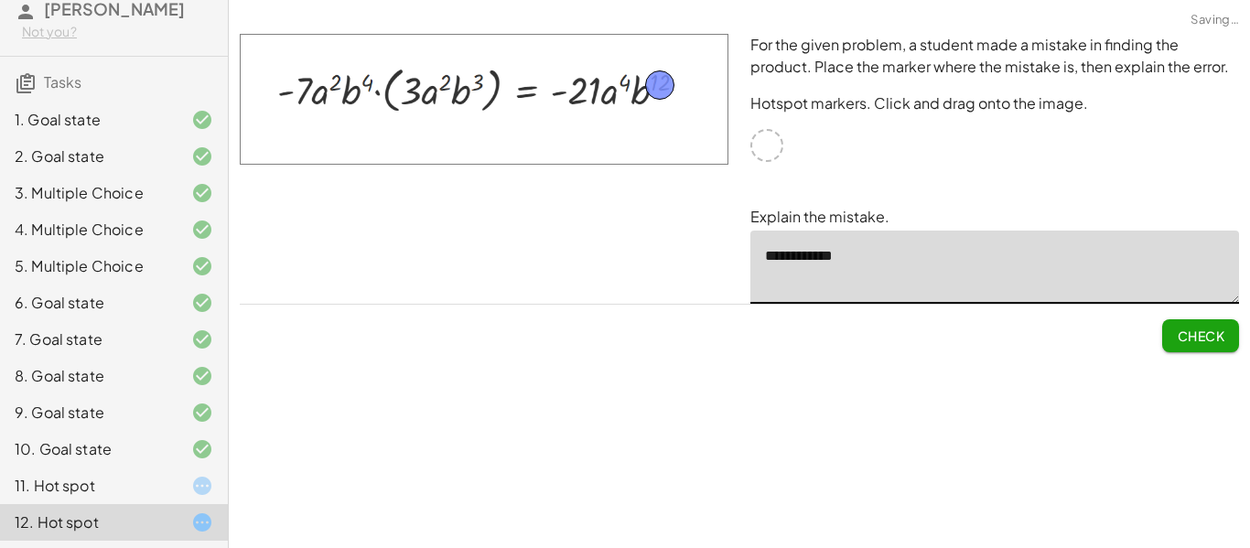
type textarea "**********"
